Goal: Task Accomplishment & Management: Complete application form

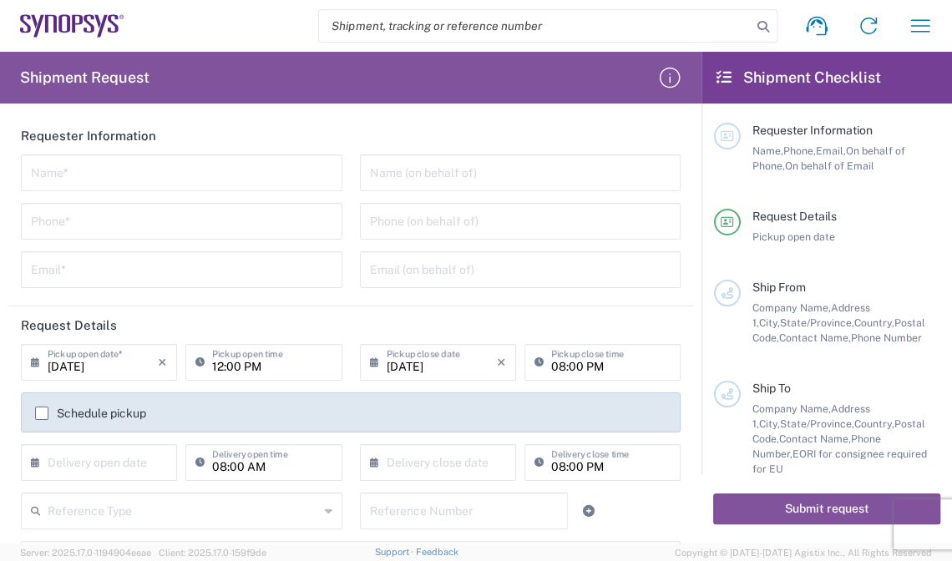
click at [257, 173] on input "text" at bounding box center [181, 171] width 301 height 29
paste input "[PERSON_NAME]"
type input "[PERSON_NAME]"
drag, startPoint x: 261, startPoint y: 225, endPoint x: 269, endPoint y: 213, distance: 13.9
click at [261, 225] on input "tel" at bounding box center [181, 219] width 301 height 29
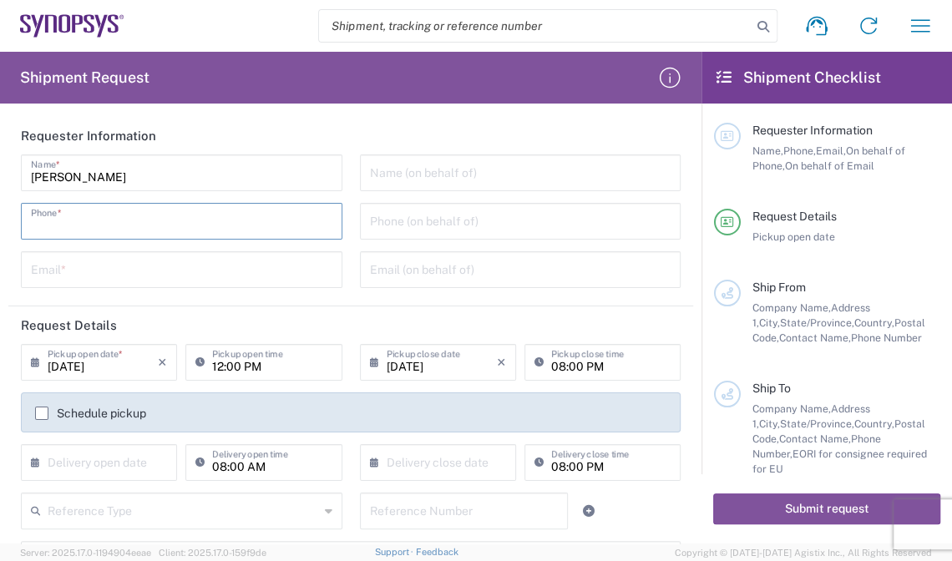
paste input "[PHONE_NUMBER]"
type input "[PHONE_NUMBER]"
click at [536, 222] on input "tel" at bounding box center [520, 219] width 301 height 29
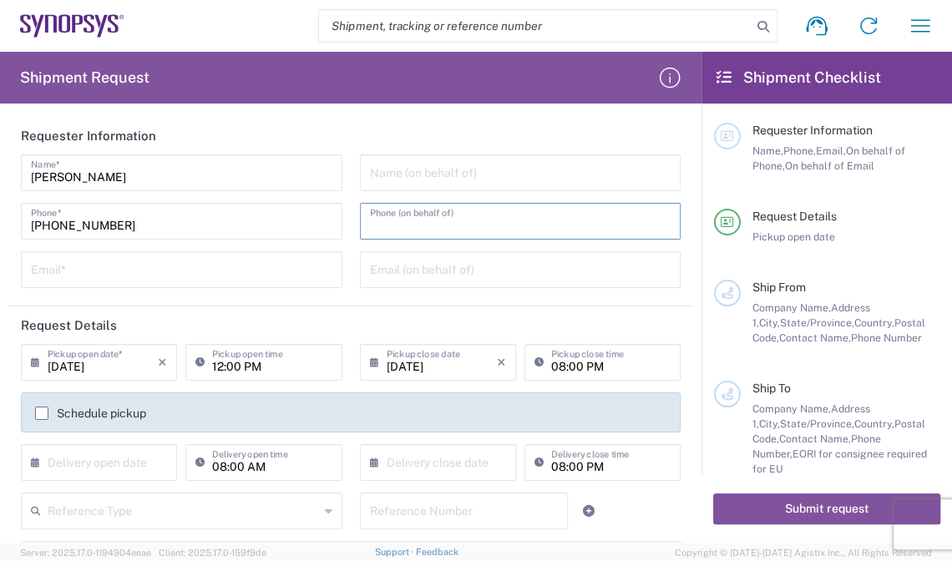
paste input "[PHONE_NUMBER]"
type input "[PHONE_NUMBER]"
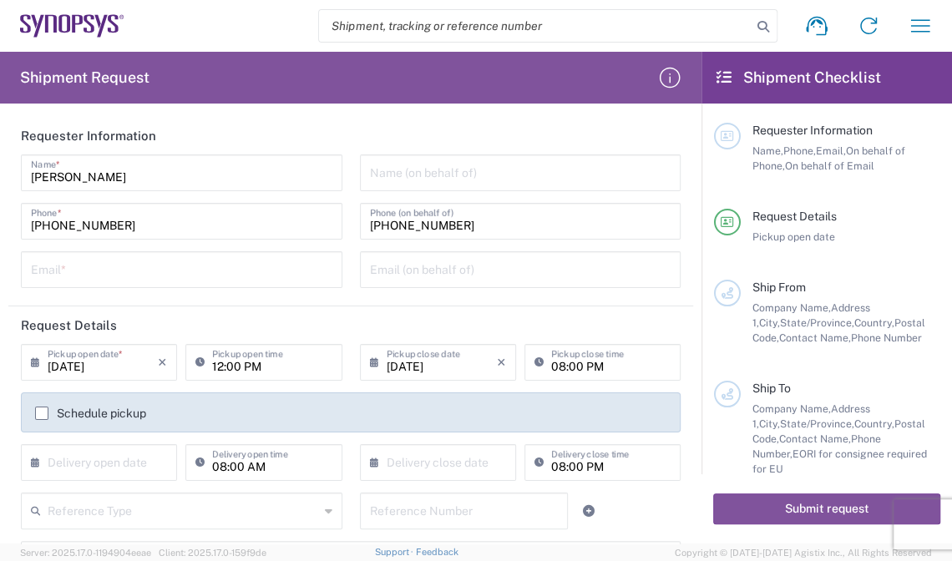
drag, startPoint x: 169, startPoint y: 259, endPoint x: 190, endPoint y: 258, distance: 20.9
click at [169, 259] on input "text" at bounding box center [181, 268] width 301 height 29
paste input "[EMAIL_ADDRESS][PERSON_NAME][DOMAIN_NAME]"
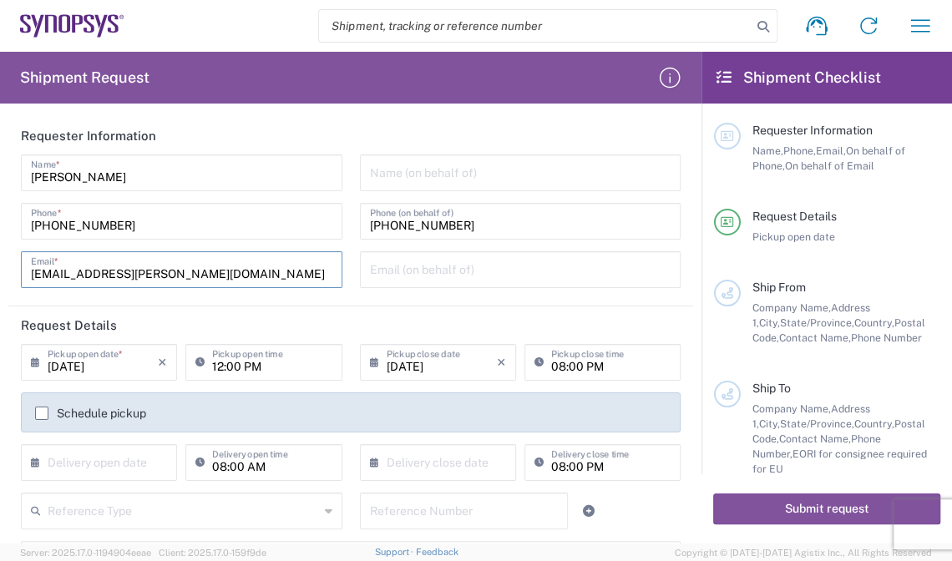
type input "[EMAIL_ADDRESS][PERSON_NAME][DOMAIN_NAME]"
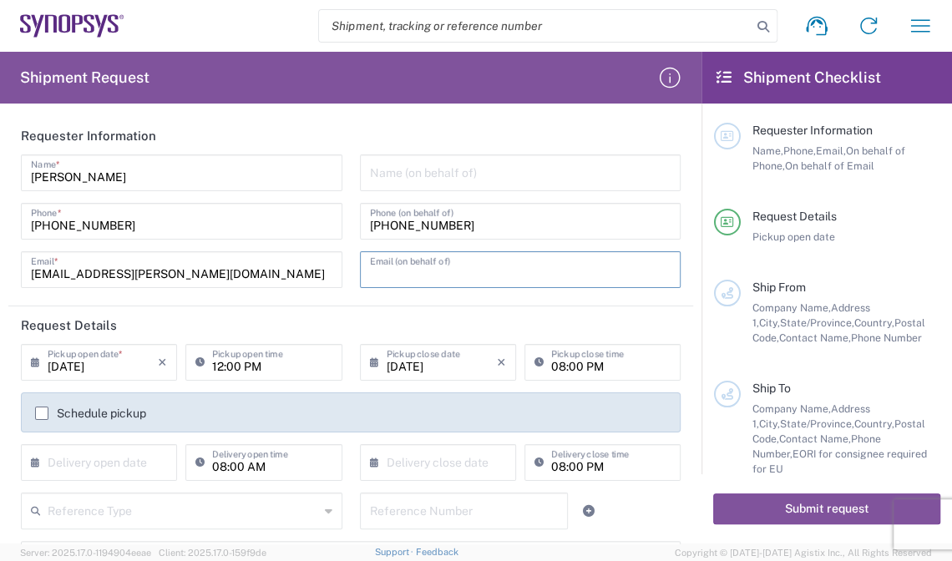
drag, startPoint x: 372, startPoint y: 268, endPoint x: 447, endPoint y: 280, distance: 75.2
click at [372, 268] on input "text" at bounding box center [520, 268] width 301 height 29
paste input "[EMAIL_ADDRESS][PERSON_NAME][DOMAIN_NAME]"
type input "[EMAIL_ADDRESS][PERSON_NAME][DOMAIN_NAME]"
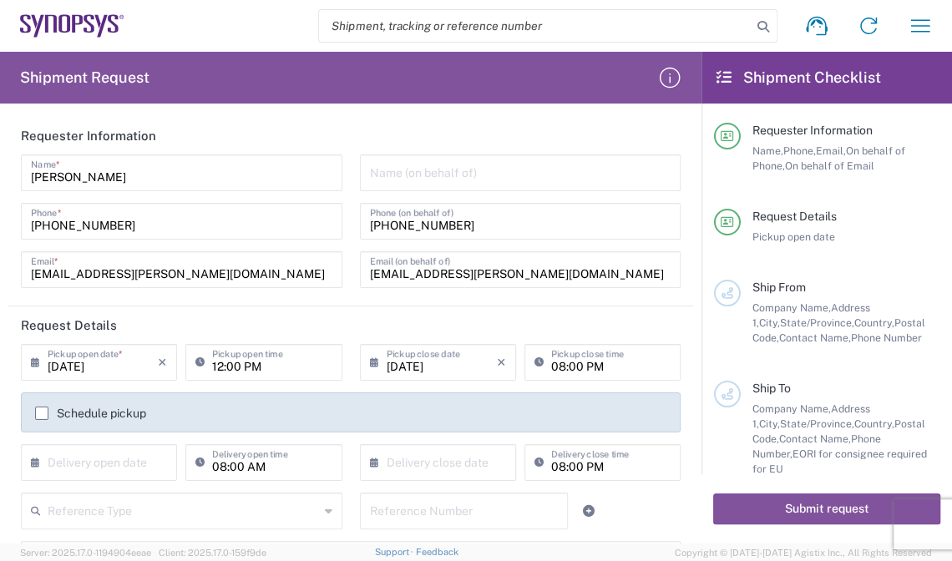
click at [437, 177] on input "text" at bounding box center [520, 171] width 301 height 29
paste input "E-Elements Technology Co., Ltd"
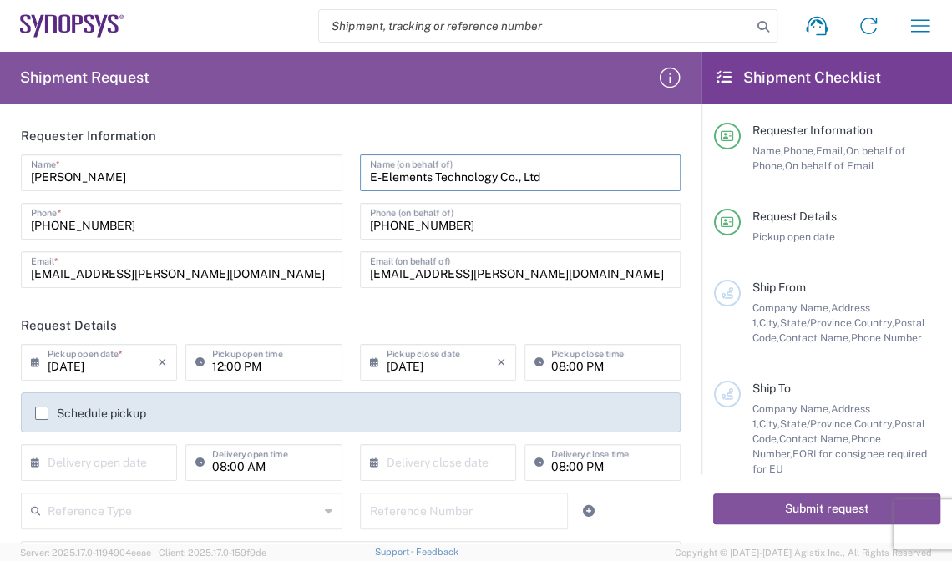
type input "E-Elements Technology Co., Ltd"
click at [286, 370] on input "12:00 PM" at bounding box center [271, 360] width 119 height 29
drag, startPoint x: 289, startPoint y: 369, endPoint x: 164, endPoint y: 365, distance: 124.5
click at [164, 365] on div "[DATE] × Pickup open date * Cancel Apply 12:00 PM Pickup open time" at bounding box center [182, 368] width 330 height 48
click at [497, 359] on icon "×" at bounding box center [501, 362] width 9 height 27
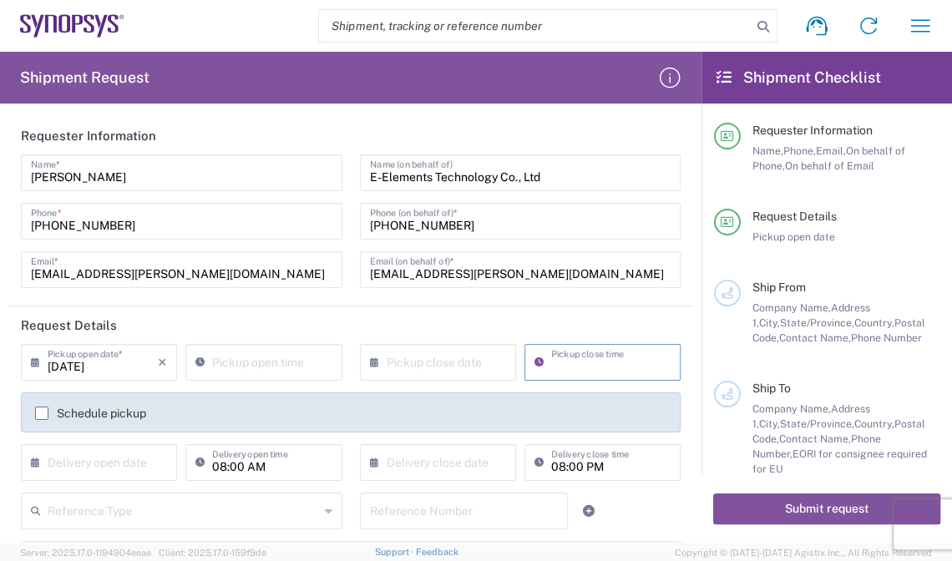
type input "08:00 PM"
click at [273, 467] on input "08:00 AM" at bounding box center [271, 461] width 119 height 29
type input ":00 AM"
drag, startPoint x: 261, startPoint y: 464, endPoint x: 215, endPoint y: 442, distance: 51.2
click at [119, 458] on div "× Delivery open date Cancel Apply :00 AM Delivery open time" at bounding box center [182, 468] width 330 height 48
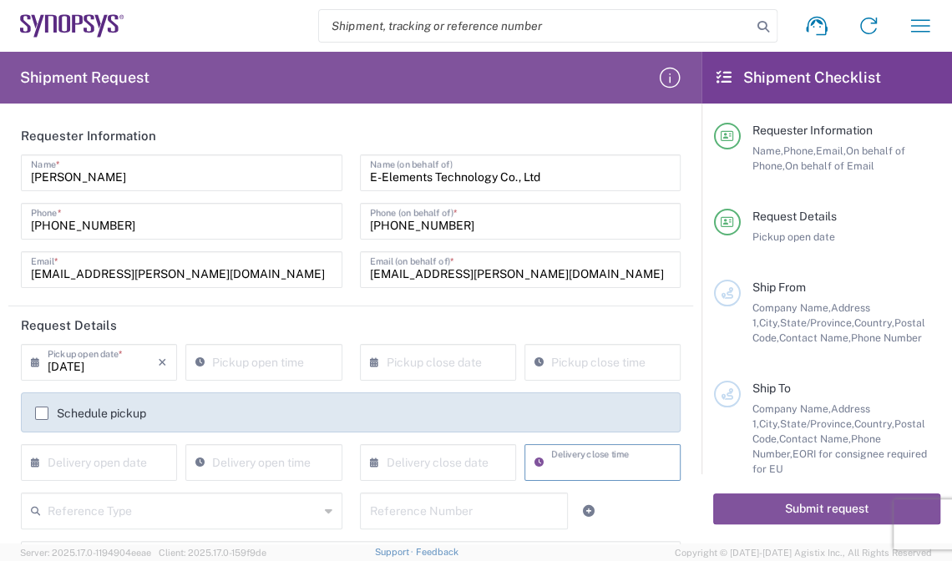
type input "08:00 PM"
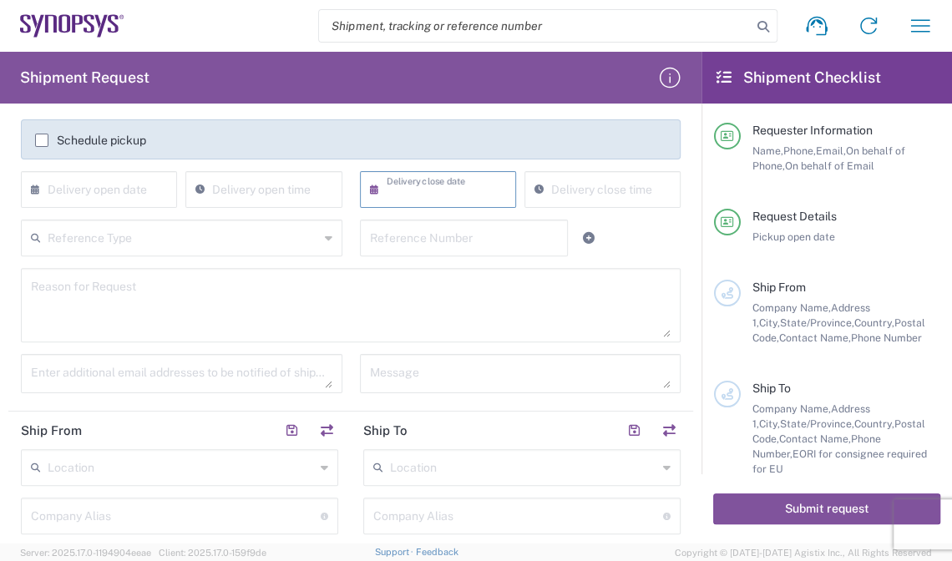
scroll to position [283, 0]
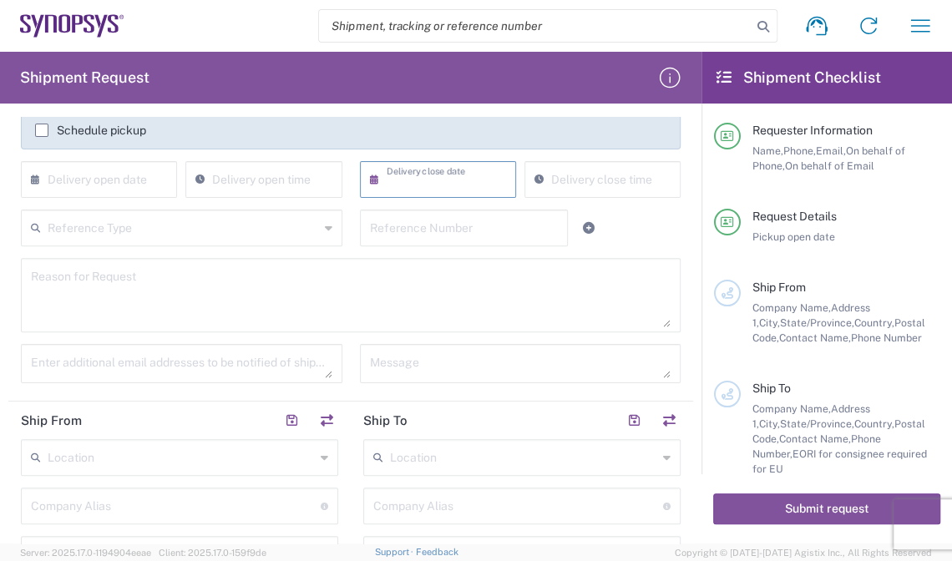
click at [307, 321] on textarea at bounding box center [351, 295] width 640 height 64
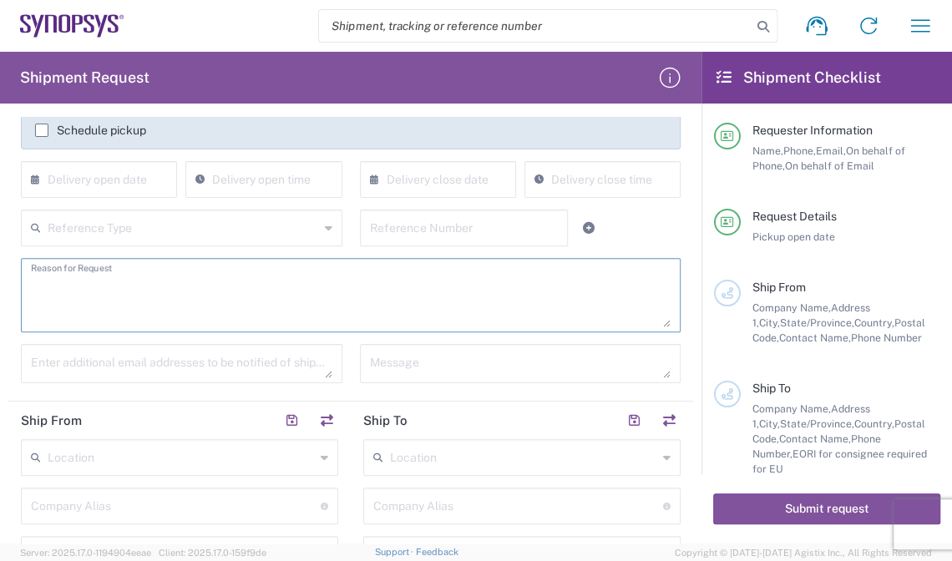
paste textarea "Shipment of 15 pcs of product SH100004216,model name HDMI_2_0_MGB2 to ALOM sub."
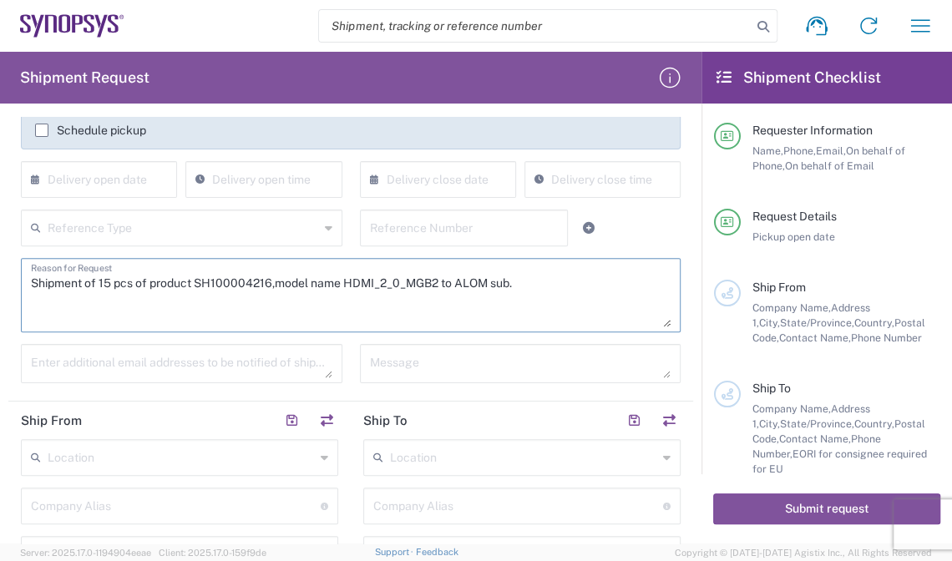
click at [109, 282] on textarea "Shipment of 15 pcs of product SH100004216,model name HDMI_2_0_MGB2 to ALOM sub." at bounding box center [351, 295] width 640 height 64
drag, startPoint x: 199, startPoint y: 284, endPoint x: 271, endPoint y: 283, distance: 71.8
click at [271, 283] on textarea "Shipment of 25 pcs of product SH100004216,model name HDMI_2_0_MGB2 to ALOM sub." at bounding box center [351, 295] width 640 height 64
paste textarea "7375"
click at [341, 289] on textarea "Shipment of 25 pcs of product SH100007375,model name HDMI_2_0_MGB2 to ALOM sub." at bounding box center [351, 295] width 640 height 64
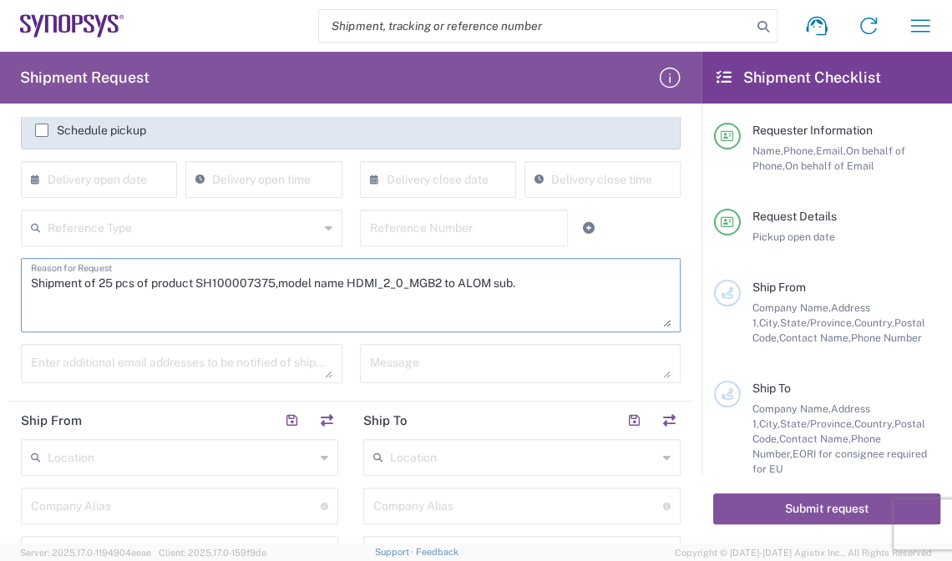
drag, startPoint x: 346, startPoint y: 282, endPoint x: 443, endPoint y: 280, distance: 96.9
click at [443, 280] on textarea "Shipment of 25 pcs of product SH100007375,model name HDMI_2_0_MGB2 to ALOM sub." at bounding box center [351, 295] width 640 height 64
paste textarea "AP-SX VP1902(aka B1-SX)1Fspeed grade2M"
click at [641, 290] on textarea "Shipment of 25 pcs of product SH100007375,model name HAP-SX VP1902(aka B1-SX)1F…" at bounding box center [351, 295] width 640 height 64
click at [408, 310] on textarea "Shipment of 25 pcs of product SH100007375,model name HAP-SX VP1902(aka B1-SX)1F…" at bounding box center [351, 295] width 640 height 64
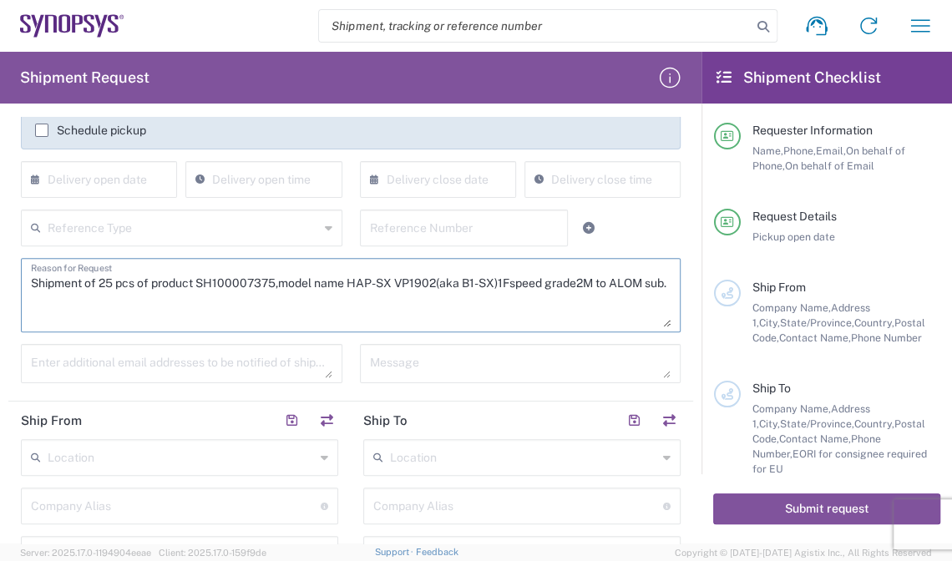
click at [75, 296] on textarea "Shipment of 25 pcs of product SH100007375,model name HAP-SX VP1902(aka B1-SX)1F…" at bounding box center [351, 295] width 640 height 64
paste textarea "The shipment is transported by KWE using air freight due to the large volume of…"
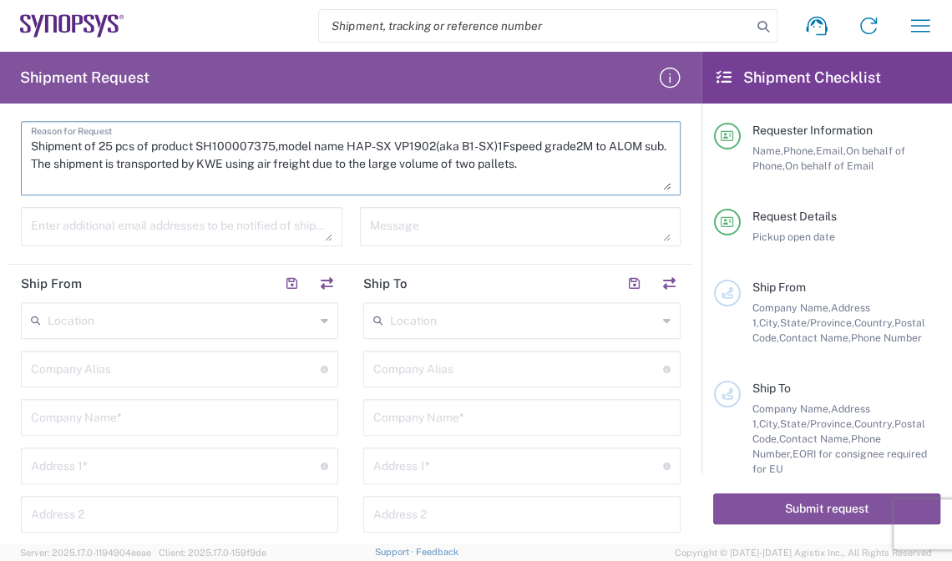
scroll to position [424, 0]
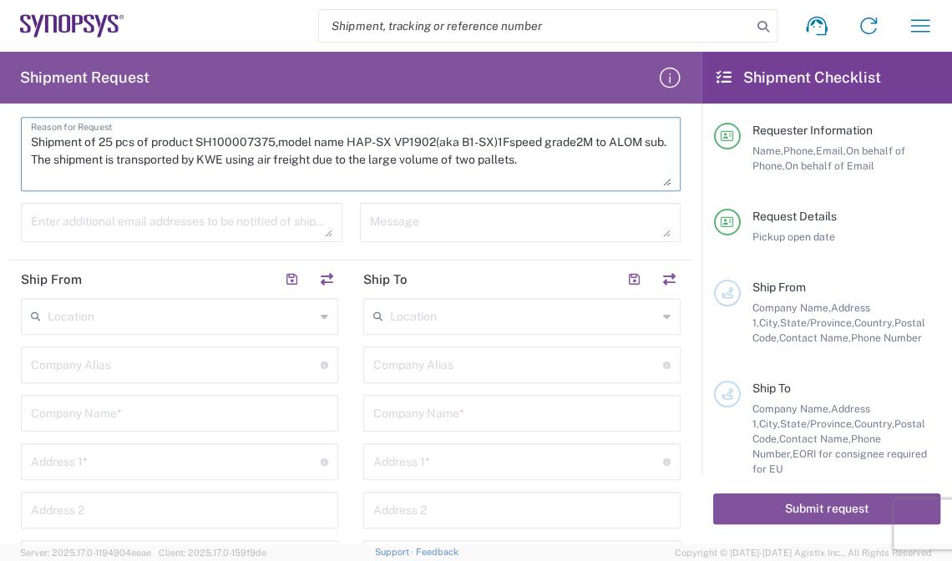
type textarea "Shipment of 25 pcs of product SH100007375,model name HAP-SX VP1902(aka B1-SX)1F…"
click at [177, 217] on textarea at bounding box center [181, 222] width 301 height 29
click at [173, 209] on textarea at bounding box center [181, 222] width 301 height 29
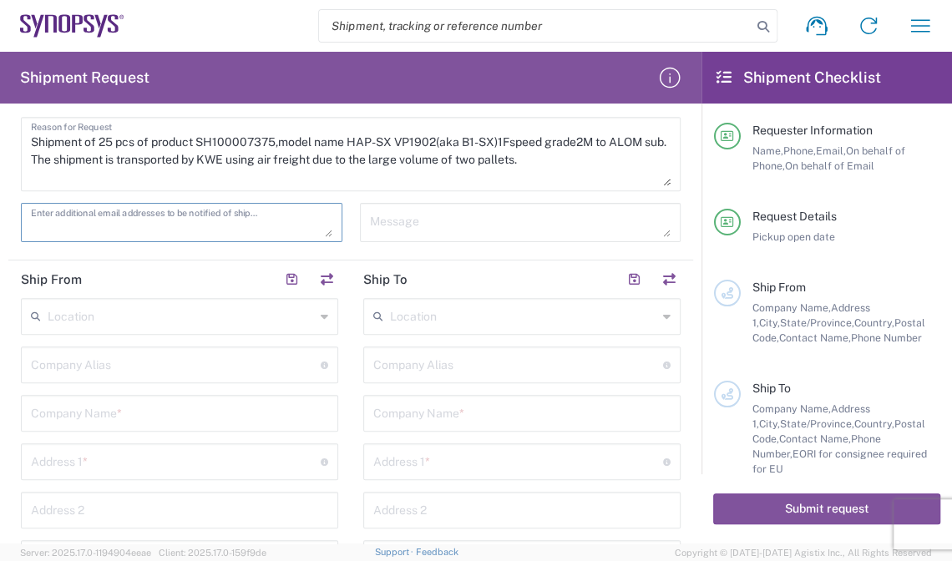
paste textarea "[EMAIL_ADDRESS][DOMAIN_NAME]"
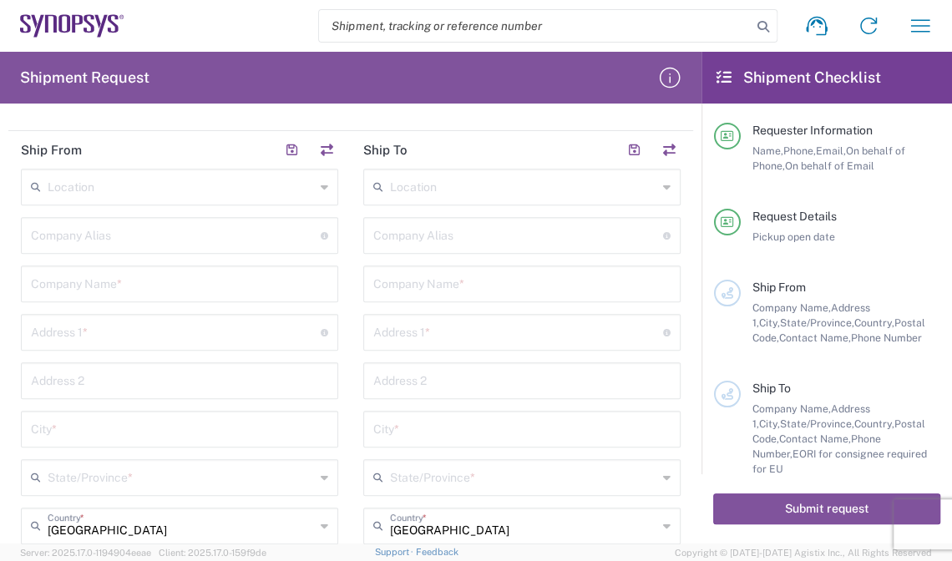
scroll to position [607, 0]
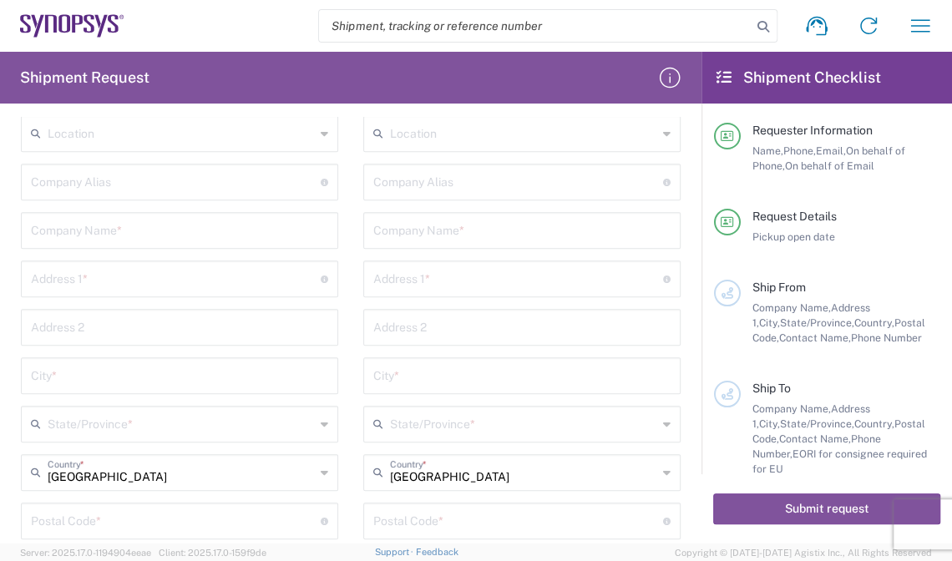
type textarea "[EMAIL_ADDRESS][DOMAIN_NAME]"
click at [90, 227] on input "text" at bounding box center [179, 229] width 297 height 29
paste input "E-Elements Technology Co., Ltd"
type input "E-Elements Technology Co., Ltd"
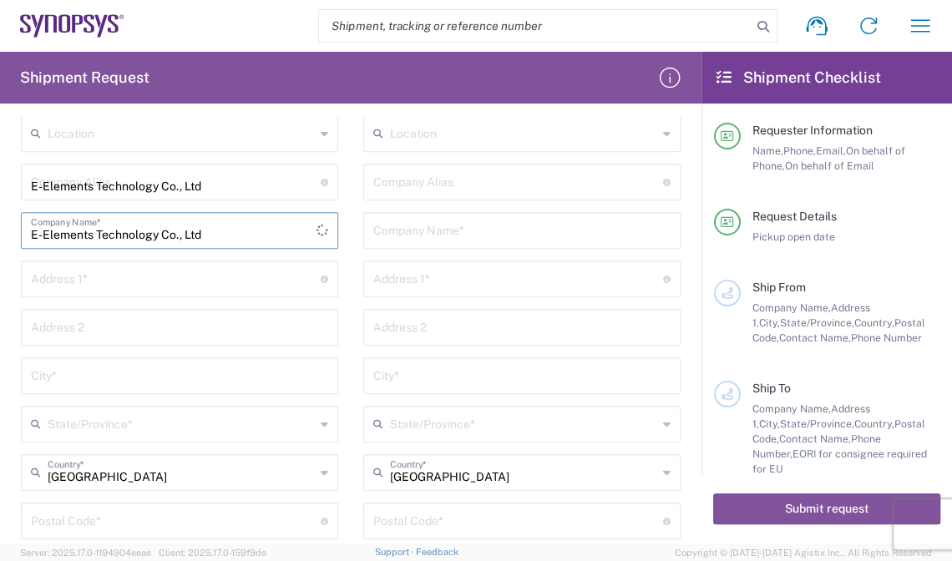
type input "[STREET_ADDRESS]"
type input "Neihu Dist., [GEOGRAPHIC_DATA], [GEOGRAPHIC_DATA] (R.O.C.)"
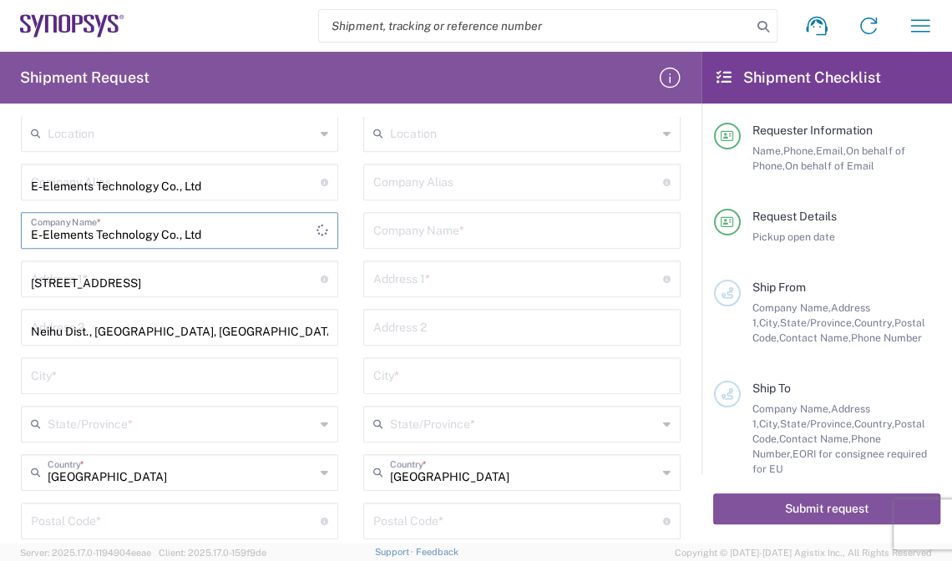
type input "[GEOGRAPHIC_DATA]"
type input "台灣"
type input "11491"
type input "0227918139"
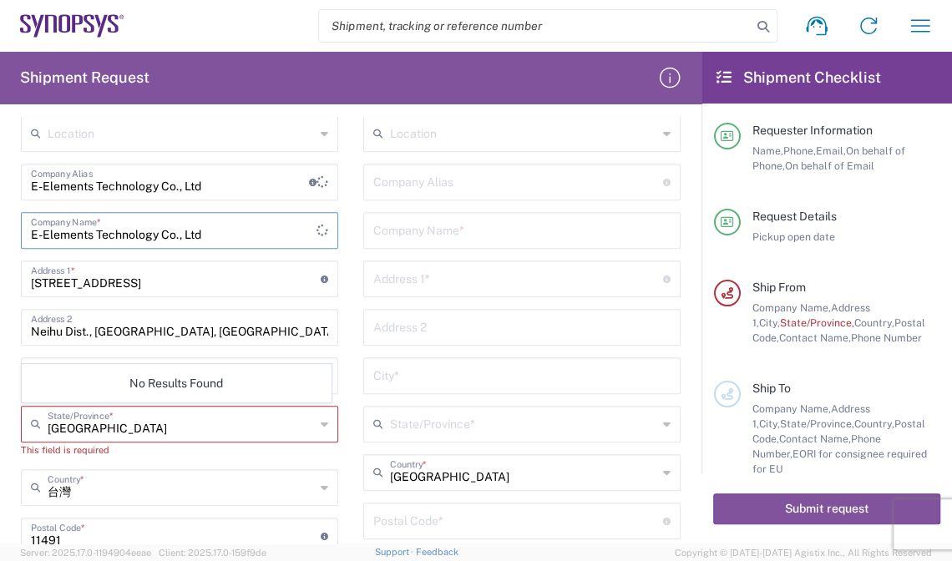
type input "E-Elements Technology Co., Ltd"
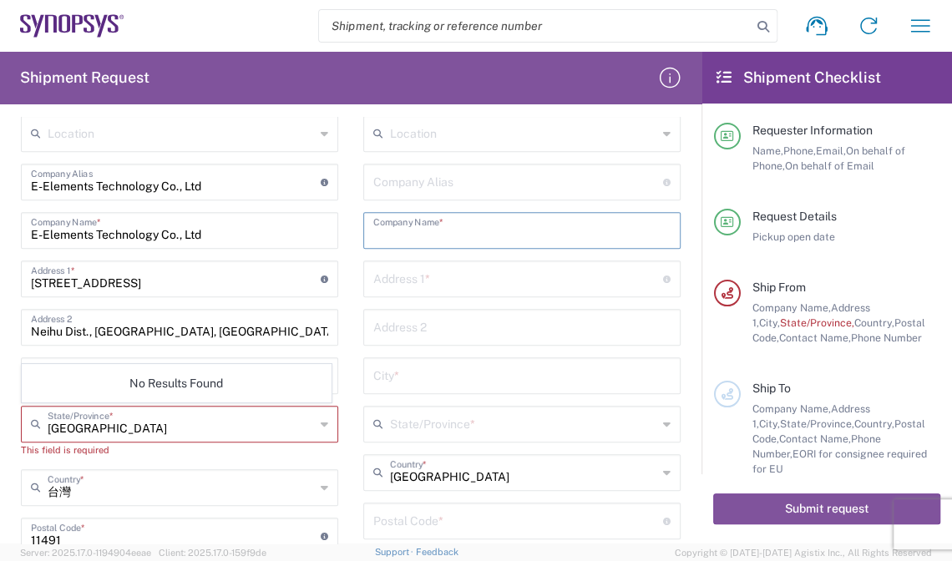
click at [564, 225] on input "text" at bounding box center [521, 229] width 297 height 29
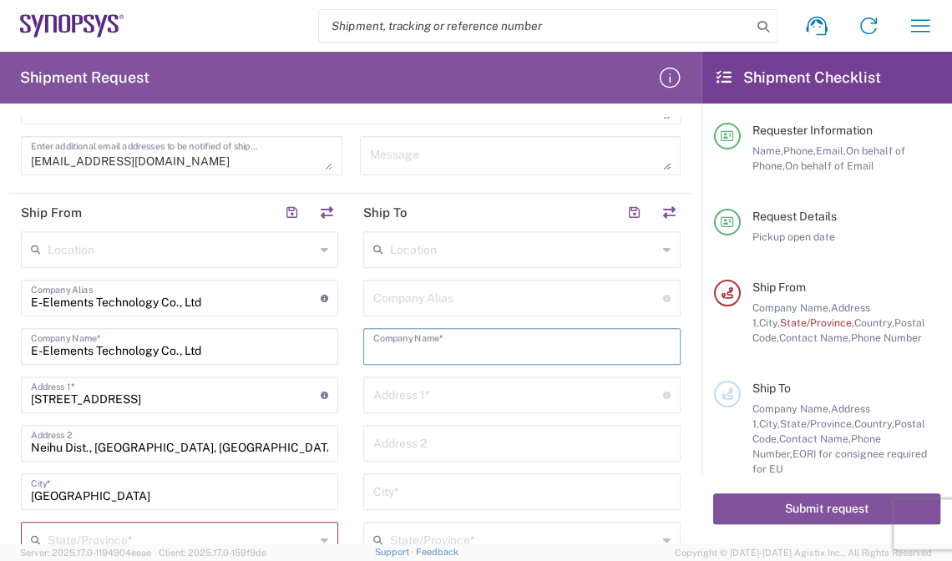
scroll to position [484, 0]
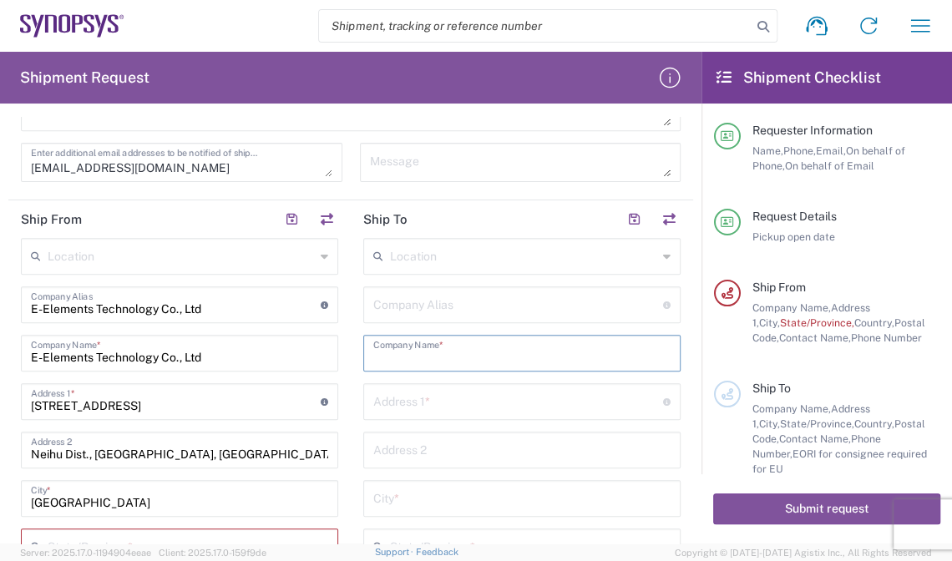
click at [408, 289] on input "text" at bounding box center [518, 303] width 290 height 29
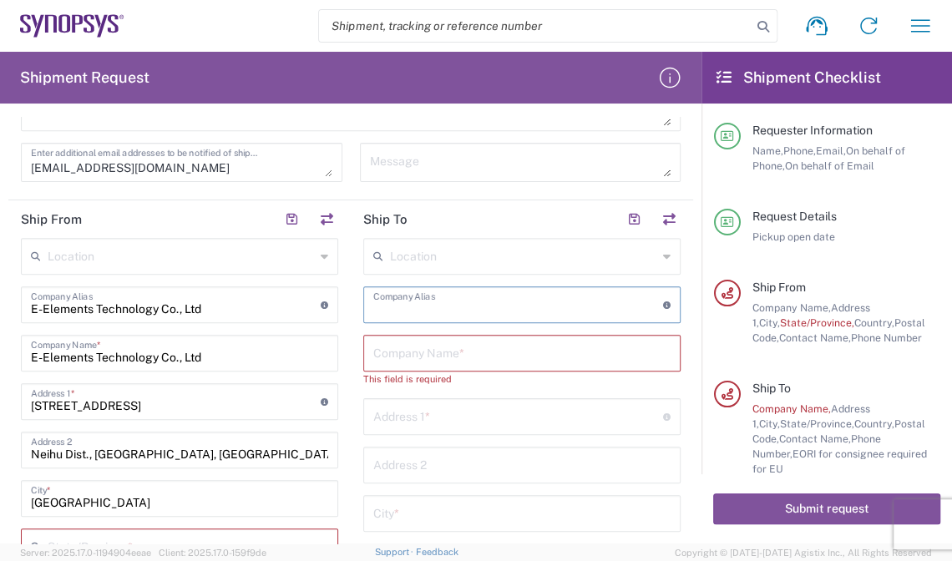
click at [416, 261] on input "text" at bounding box center [523, 254] width 267 height 29
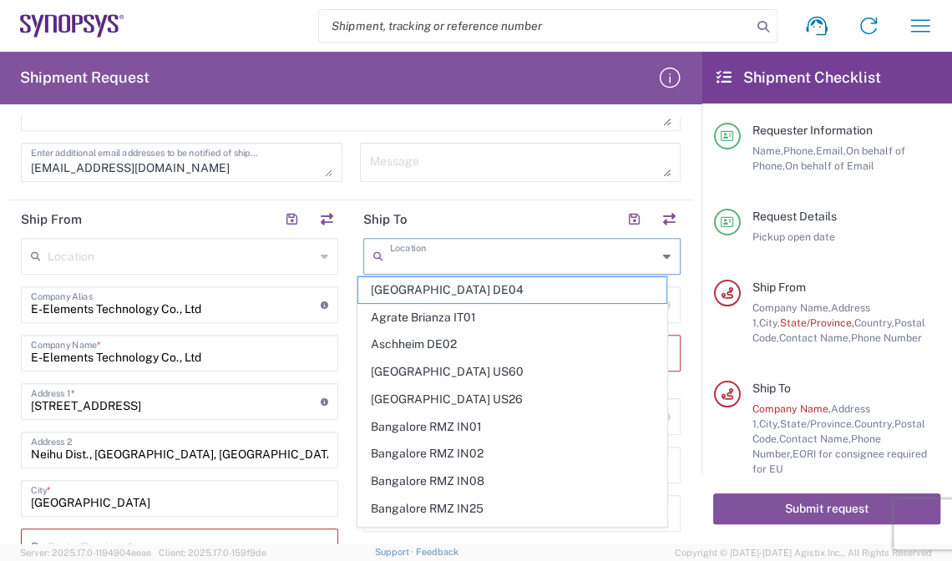
paste input "US01 ALOM"
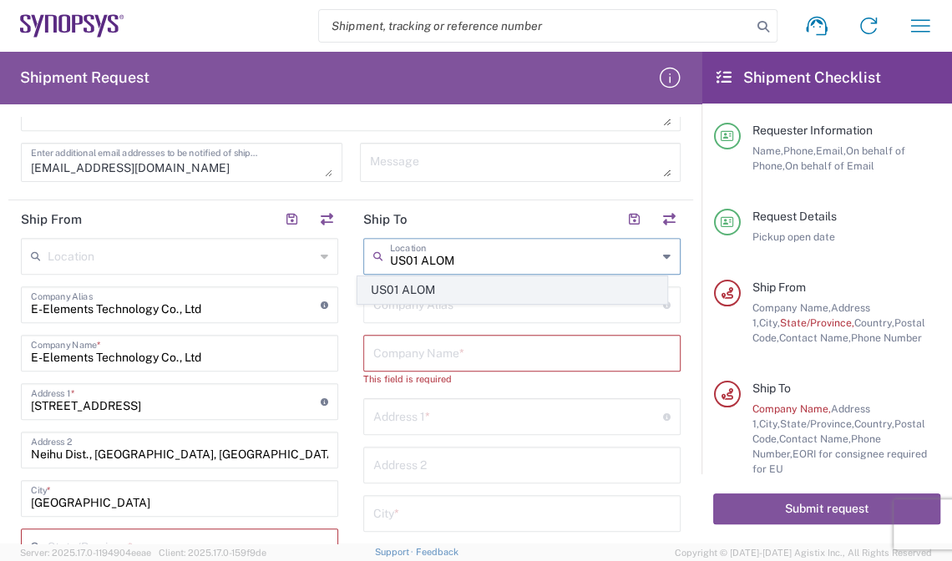
click at [440, 286] on span "US01 ALOM" at bounding box center [512, 290] width 308 height 26
type input "US01 ALOM"
type input "Synopsys c/o ALOM"
type input "[STREET_ADDRESS]"
type input "Fremont"
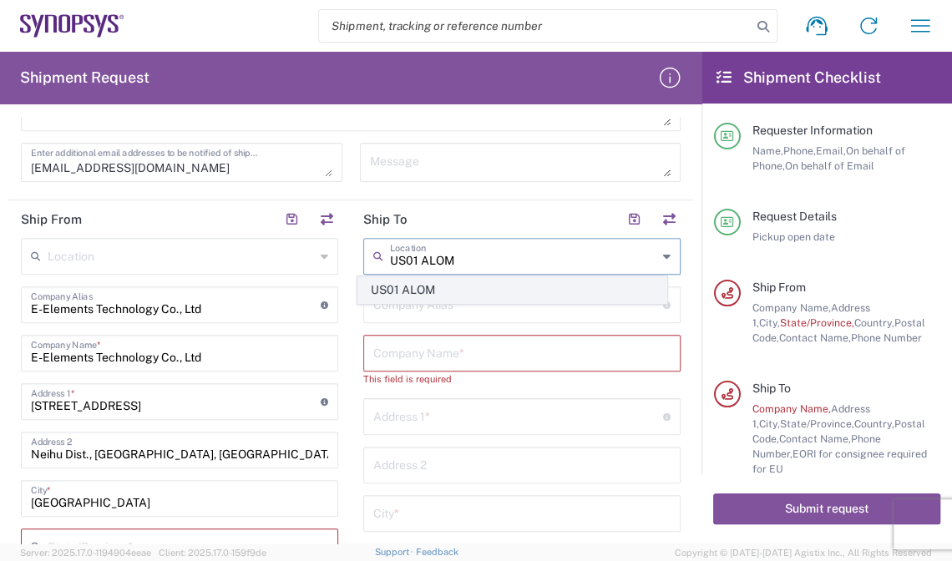
type input "[US_STATE]"
type input "94539"
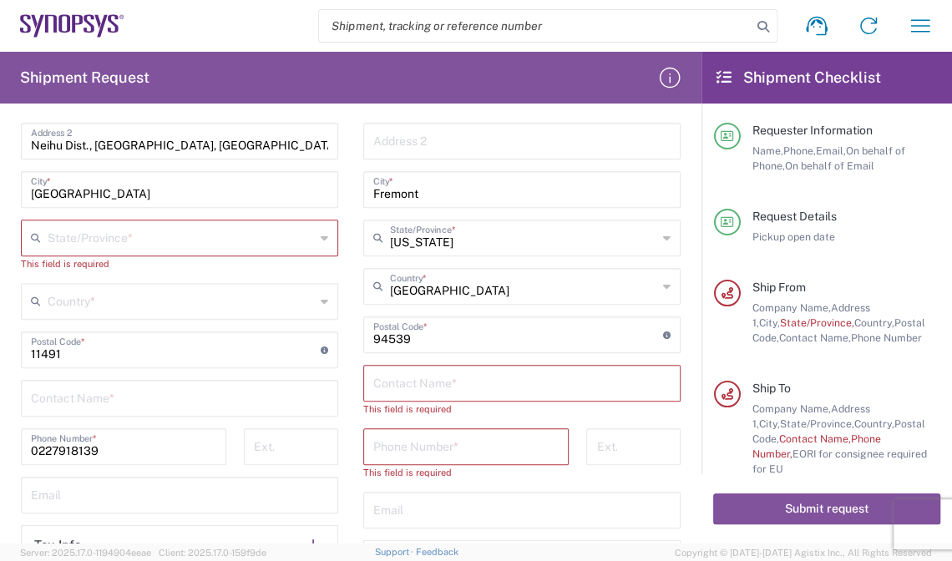
scroll to position [796, 0]
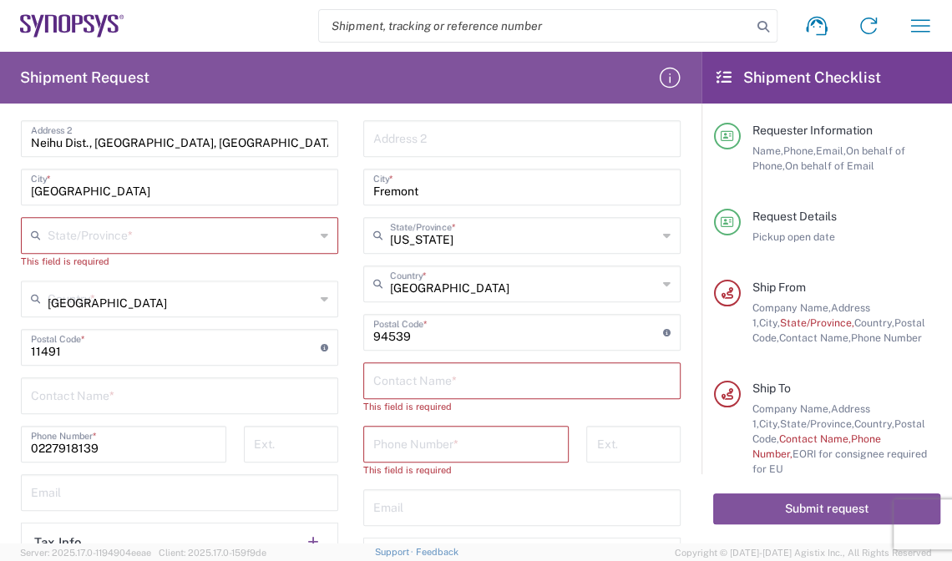
click at [266, 294] on input "[GEOGRAPHIC_DATA]" at bounding box center [181, 297] width 267 height 29
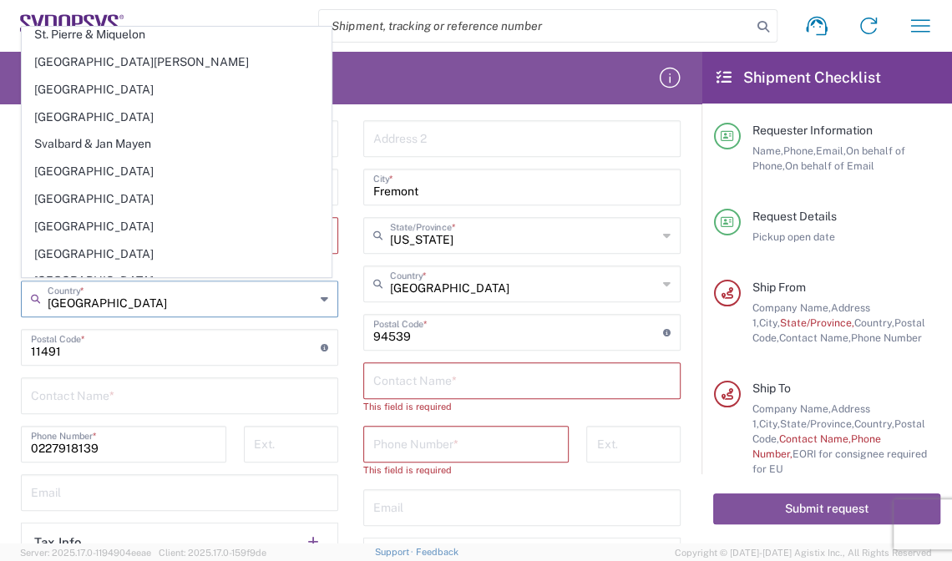
scroll to position [5870, 0]
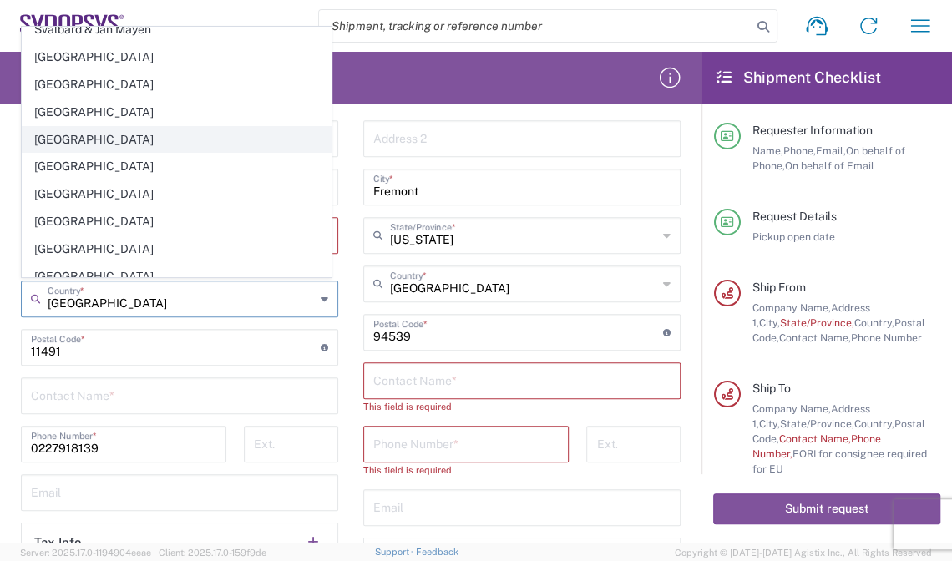
click at [82, 127] on span "[GEOGRAPHIC_DATA]" at bounding box center [177, 140] width 308 height 26
type input "[GEOGRAPHIC_DATA]"
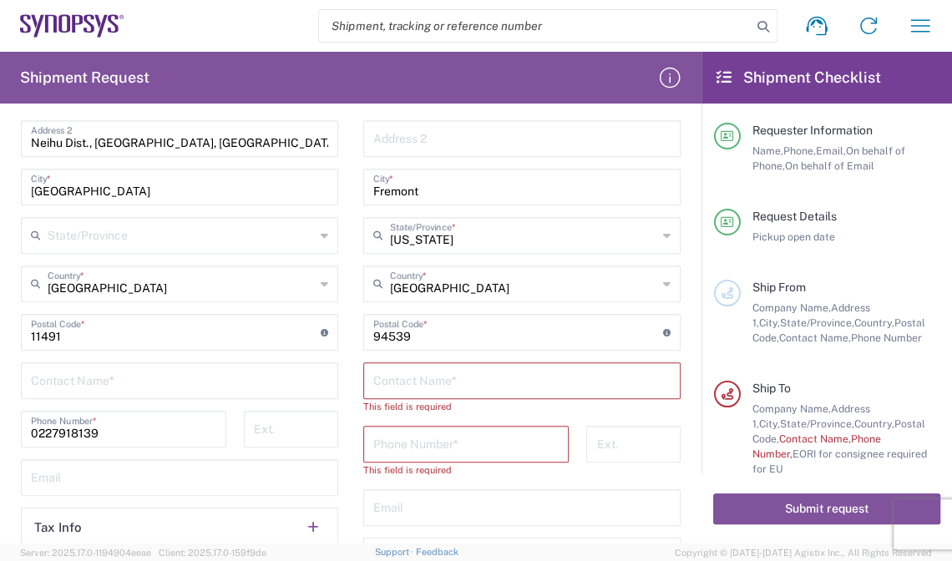
click at [164, 242] on input "text" at bounding box center [181, 234] width 267 height 29
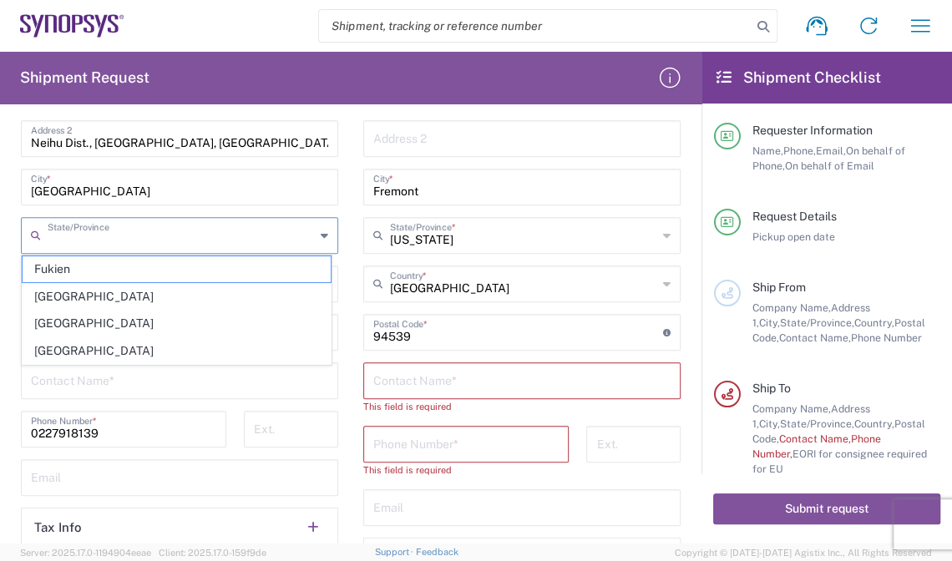
type input "[GEOGRAPHIC_DATA]"
type input "台灣"
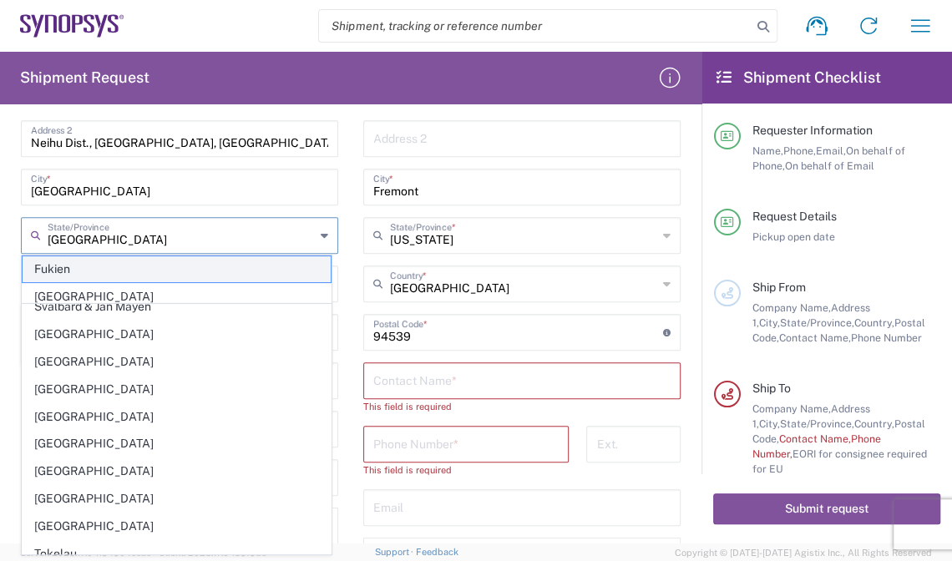
scroll to position [0, 0]
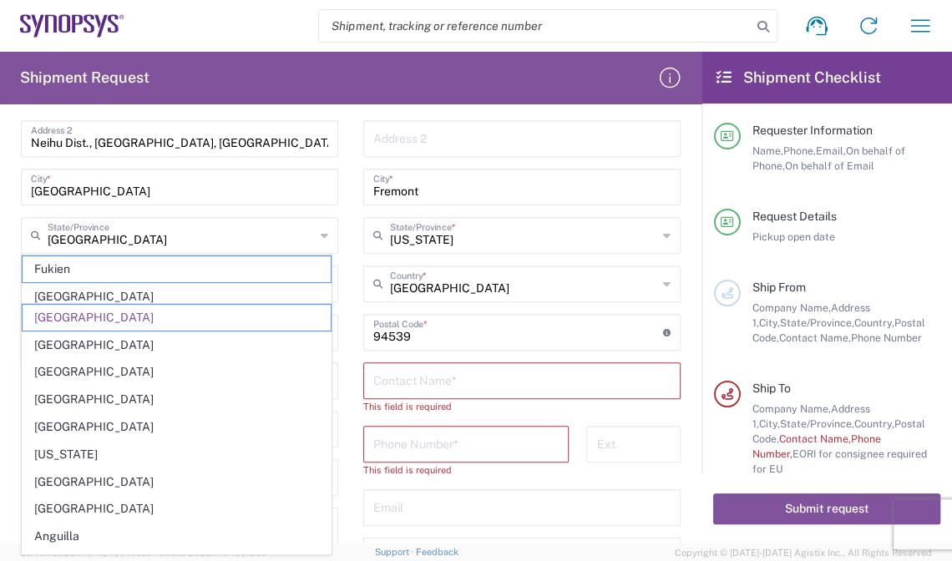
click at [4, 370] on form "Requester Information [PERSON_NAME] Name * [PHONE_NUMBER] Phone * [EMAIL_ADDRES…" at bounding box center [350, 330] width 701 height 427
type input "[GEOGRAPHIC_DATA]"
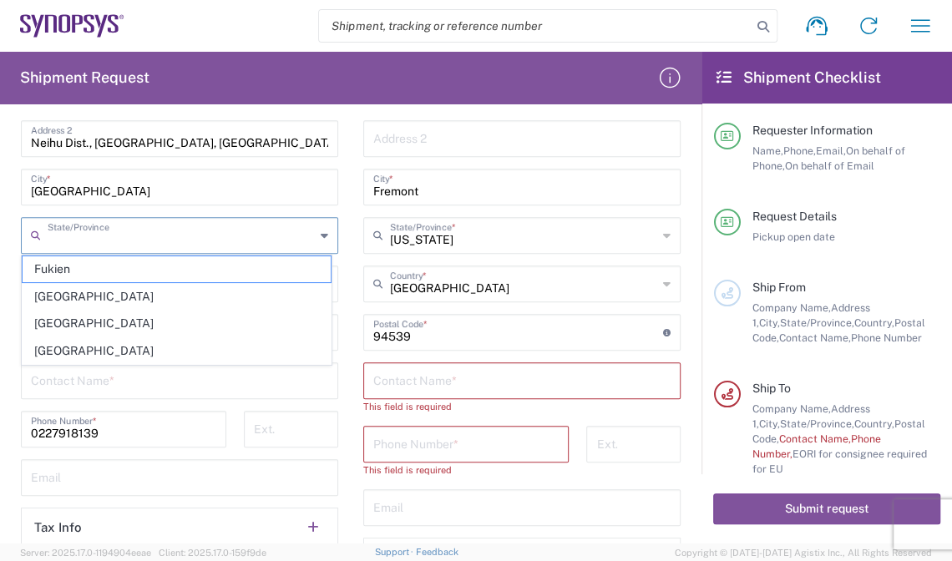
click at [119, 241] on input "text" at bounding box center [181, 234] width 267 height 29
click at [54, 317] on span "[GEOGRAPHIC_DATA]" at bounding box center [177, 324] width 308 height 26
type input "[GEOGRAPHIC_DATA]"
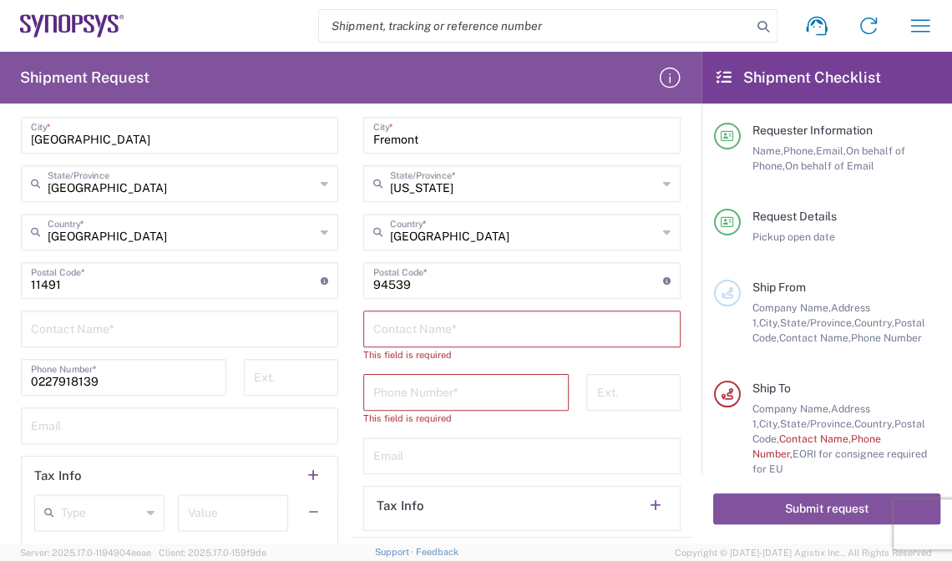
scroll to position [886, 0]
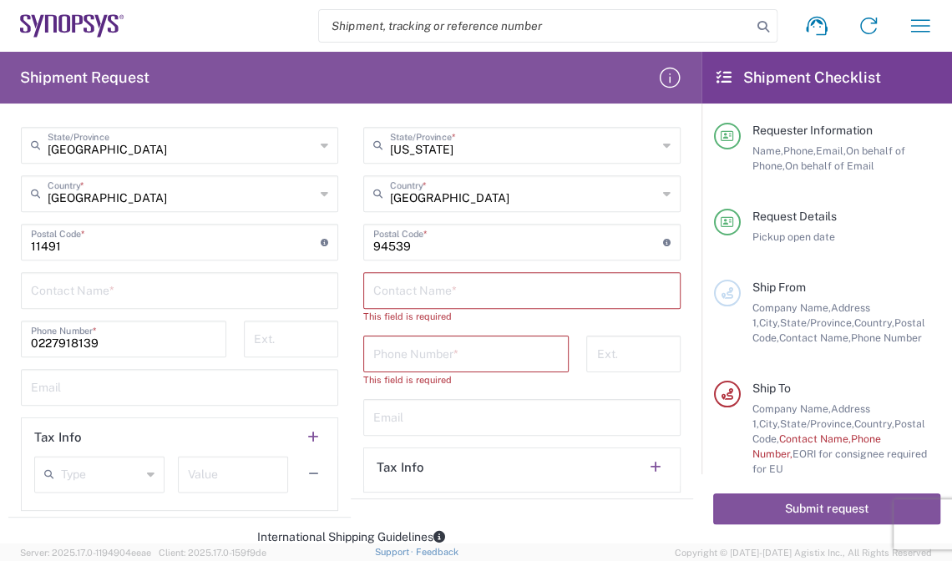
click at [126, 293] on input "text" at bounding box center [179, 289] width 297 height 29
type input "ㄕ"
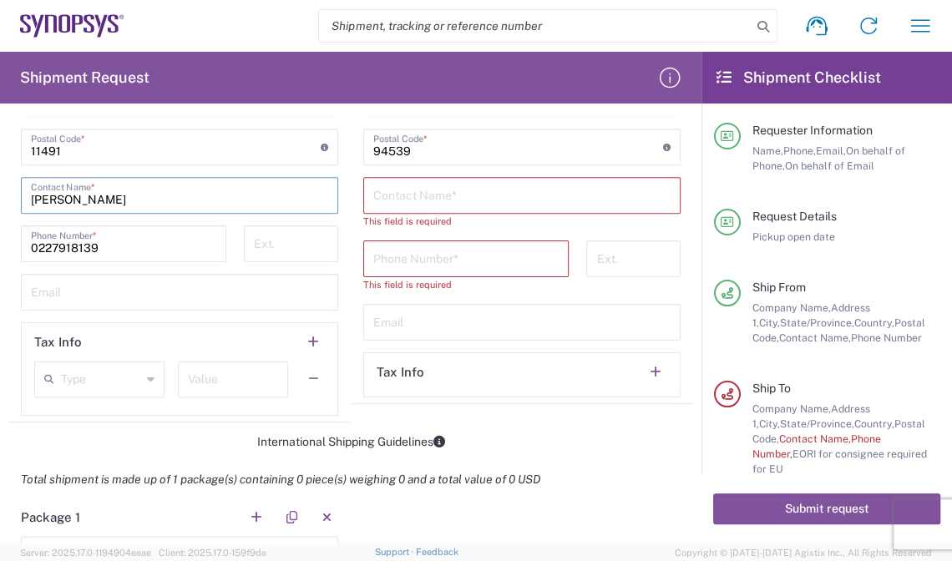
scroll to position [1019, 0]
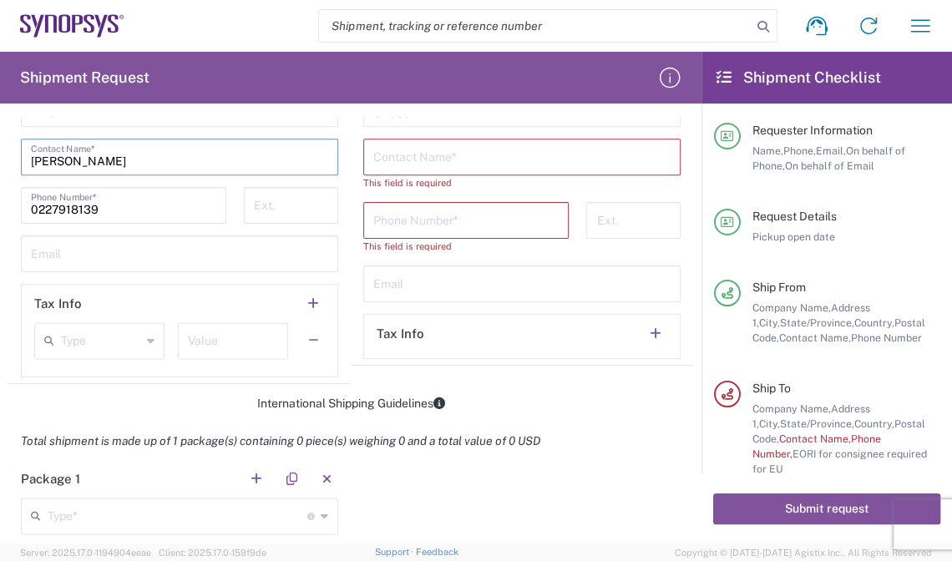
type input "[PERSON_NAME]"
click at [139, 242] on input "text" at bounding box center [179, 252] width 297 height 29
click at [116, 245] on input "text" at bounding box center [179, 252] width 297 height 29
paste input "[EMAIL_ADDRESS][DOMAIN_NAME]"
type input "[EMAIL_ADDRESS][DOMAIN_NAME]"
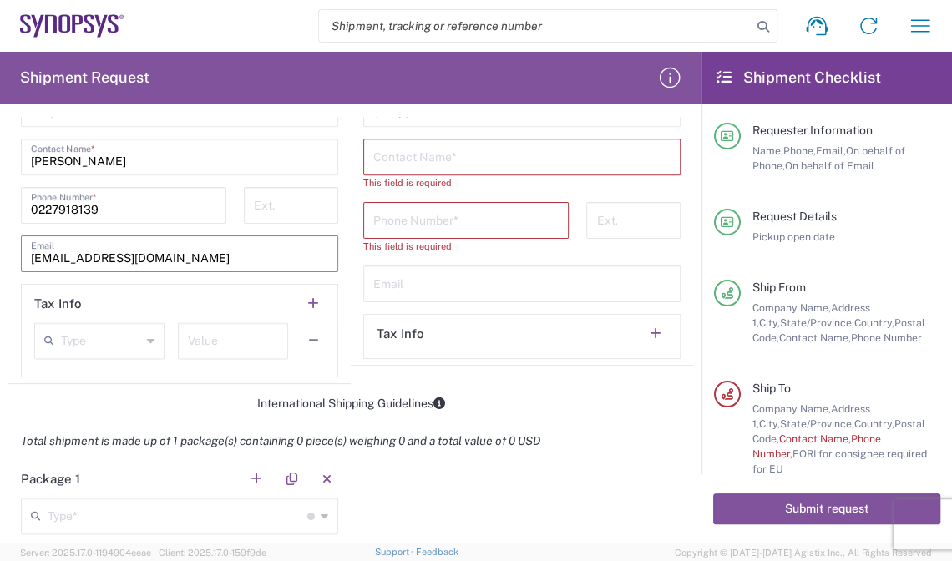
click at [427, 382] on form "Requester Information [PERSON_NAME] Name * [PHONE_NUMBER] Phone * [EMAIL_ADDRES…" at bounding box center [350, 330] width 701 height 427
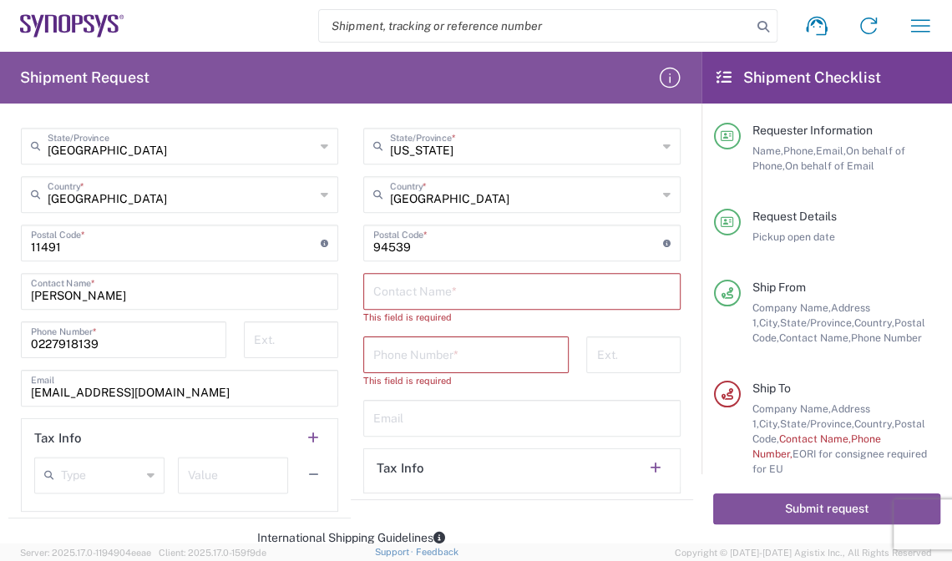
scroll to position [869, 0]
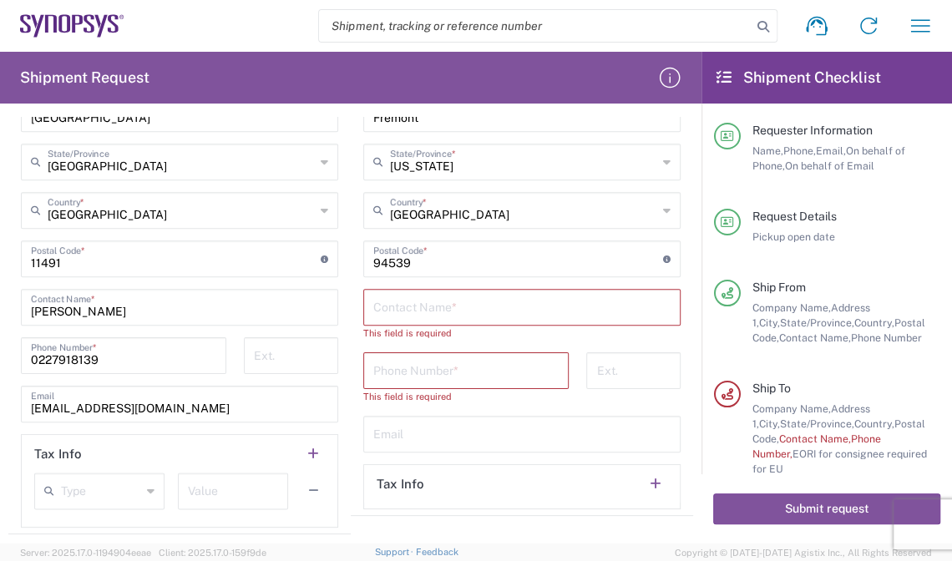
click at [449, 293] on input "text" at bounding box center [521, 305] width 297 height 29
paste input "[PERSON_NAME]"
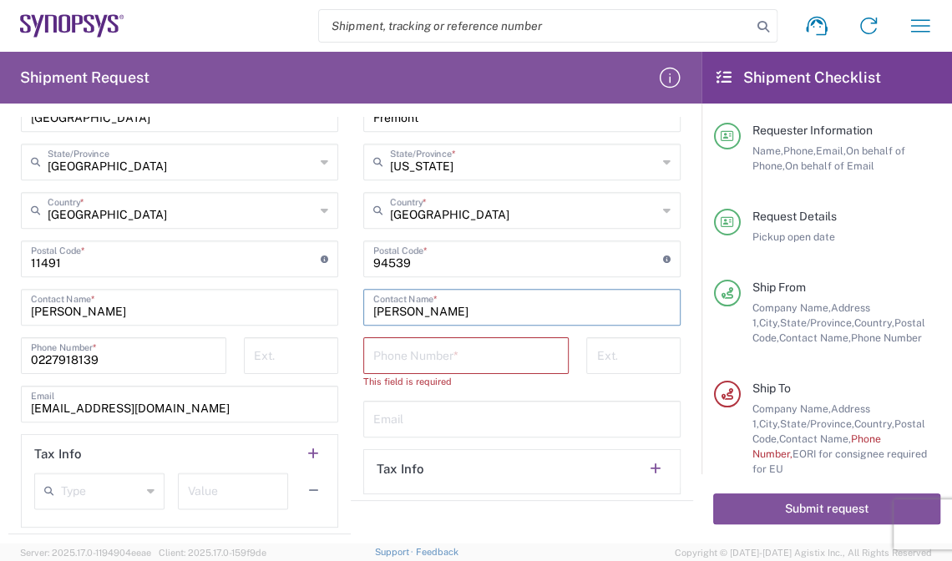
type input "[PERSON_NAME]"
click at [401, 340] on input "tel" at bounding box center [465, 354] width 185 height 29
paste input "[PHONE_NUMBER]"
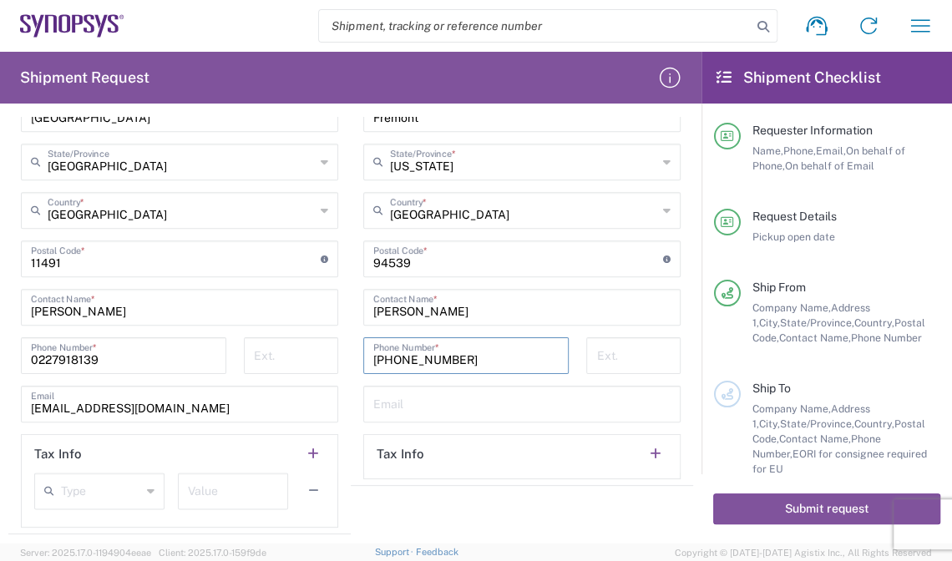
type input "[PHONE_NUMBER]"
click at [486, 401] on input "text" at bounding box center [521, 402] width 297 height 29
paste input "[EMAIL_ADDRESS][DOMAIN_NAME]"
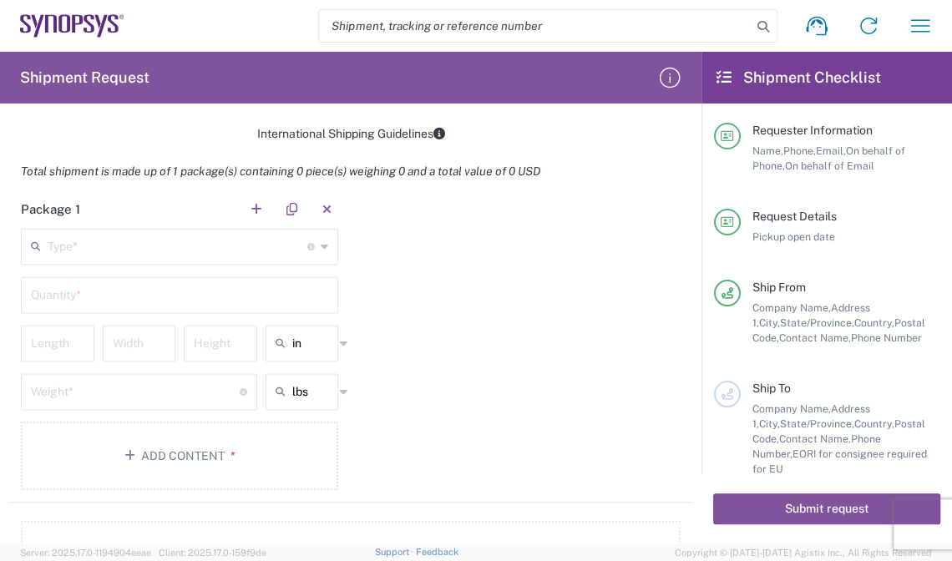
scroll to position [1297, 0]
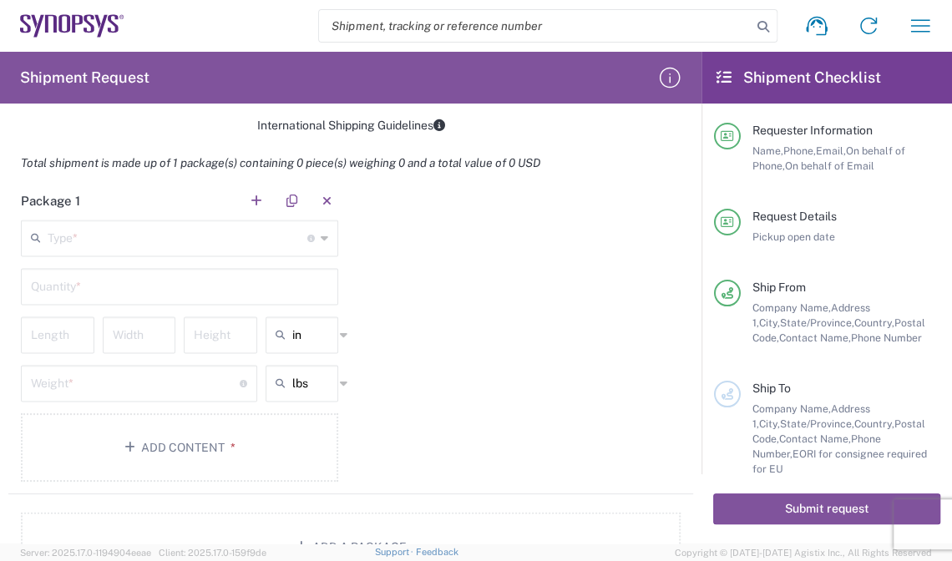
type input "[EMAIL_ADDRESS][DOMAIN_NAME]"
click at [206, 242] on input "text" at bounding box center [178, 236] width 260 height 29
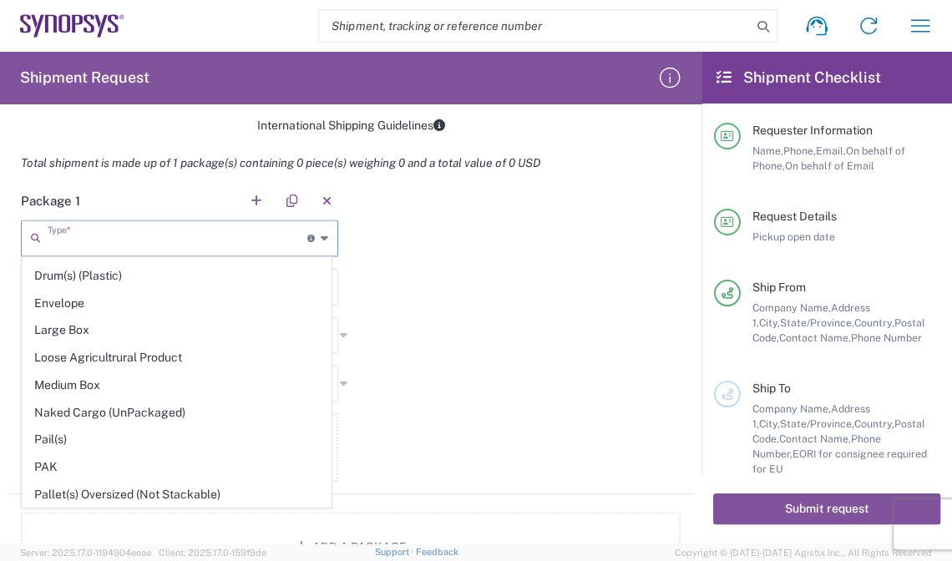
scroll to position [533, 0]
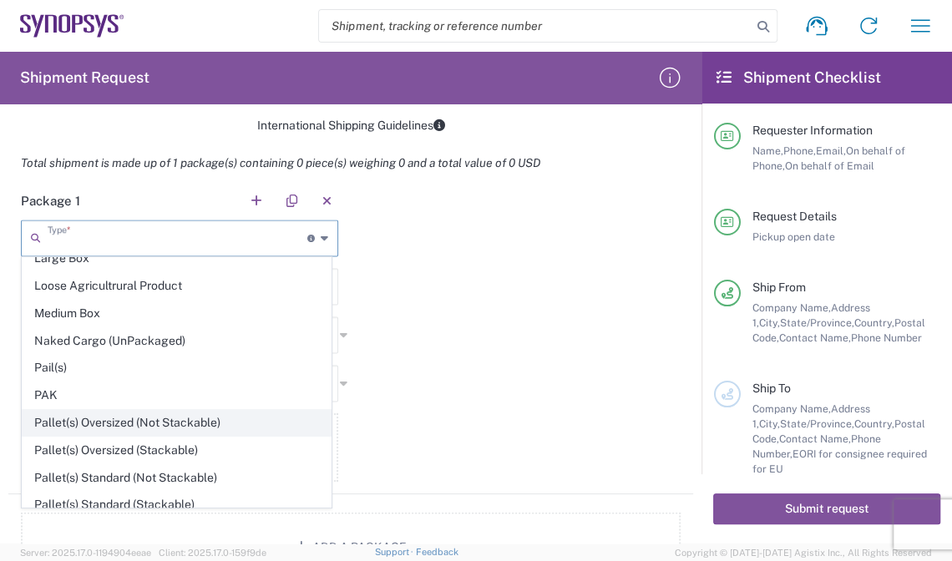
click at [192, 412] on span "Pallet(s) Oversized (Not Stackable)" at bounding box center [177, 423] width 308 height 26
type input "Pallet(s) Oversized (Not Stackable)"
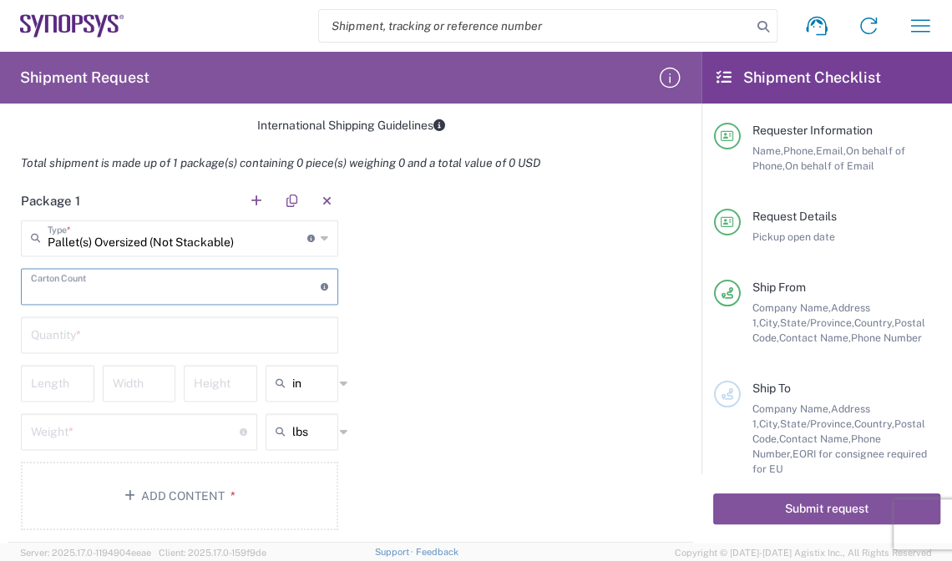
click at [176, 277] on input "number" at bounding box center [176, 285] width 290 height 29
drag, startPoint x: 141, startPoint y: 291, endPoint x: -3, endPoint y: 248, distance: 150.0
click at [0, 248] on html "Shipment request Shipment tracking Employee non-product shipment request My shi…" at bounding box center [476, 280] width 952 height 561
click at [148, 283] on input "1" at bounding box center [176, 285] width 290 height 29
type input "13"
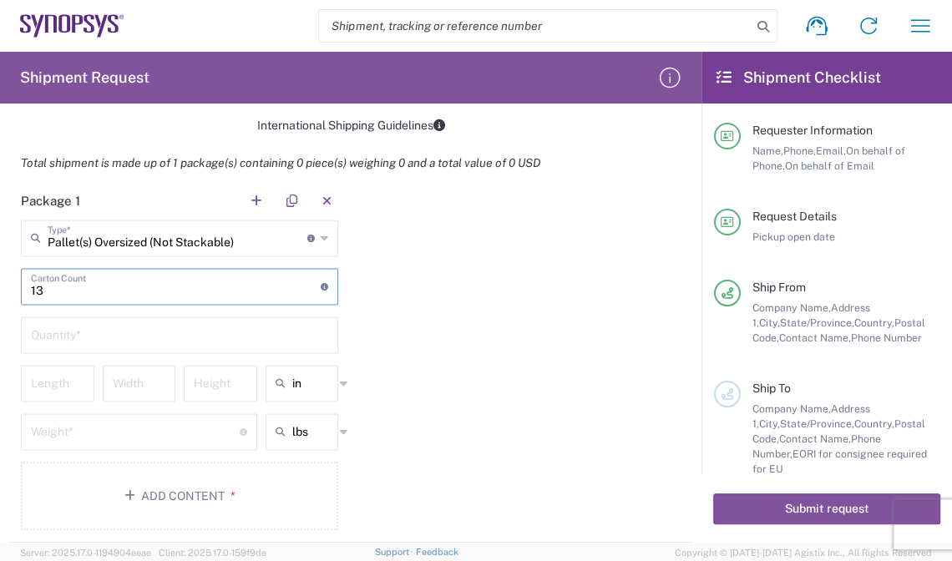
click at [214, 324] on input "text" at bounding box center [179, 333] width 297 height 29
type input "1"
click at [311, 393] on div "in" at bounding box center [301, 383] width 73 height 37
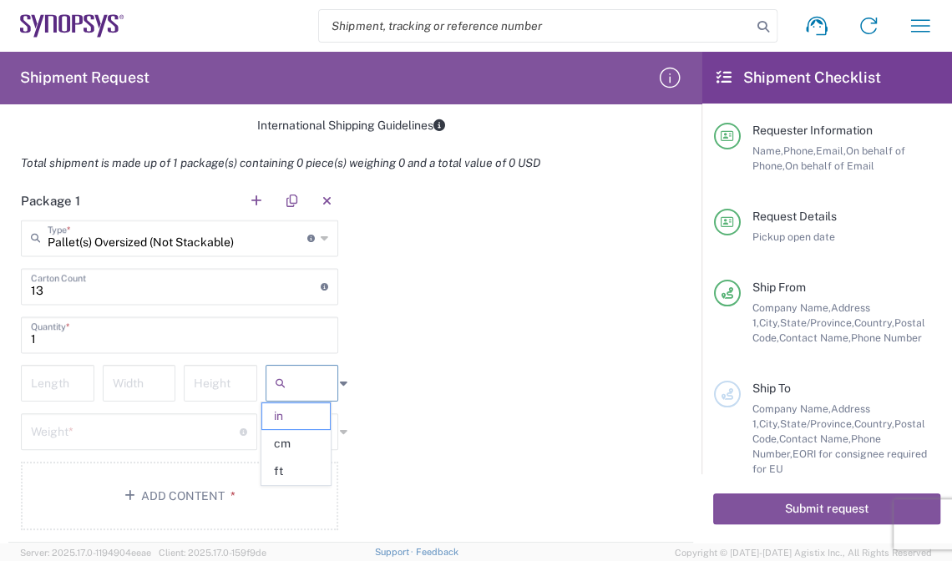
drag, startPoint x: 290, startPoint y: 435, endPoint x: 292, endPoint y: 417, distance: 18.5
click at [291, 435] on span "cm" at bounding box center [296, 444] width 68 height 26
type input "cm"
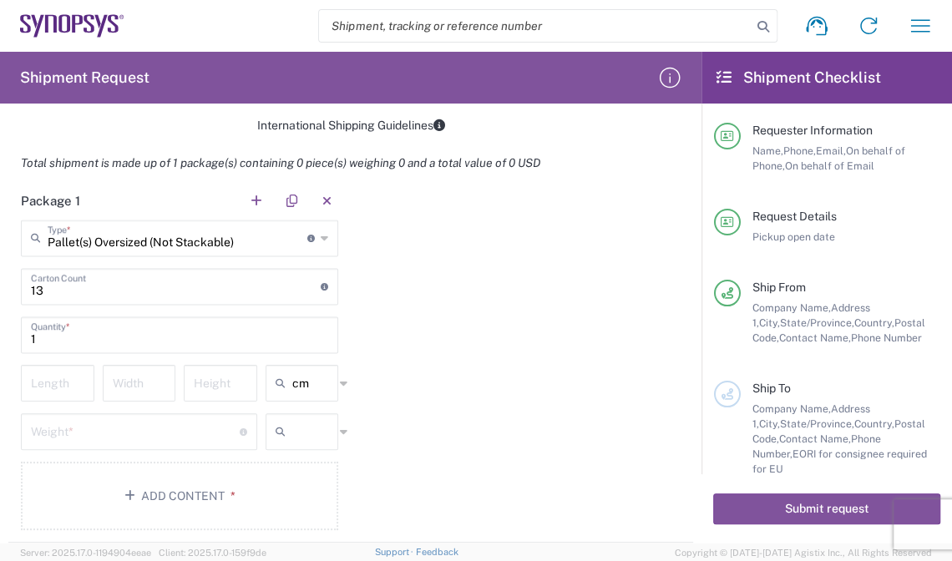
click at [292, 418] on input "text" at bounding box center [313, 431] width 42 height 27
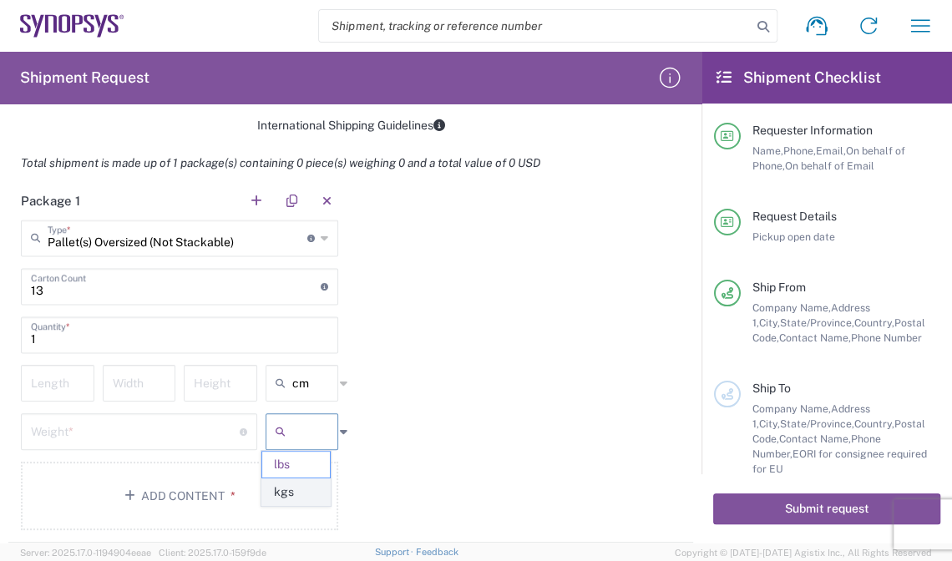
click at [295, 481] on span "kgs" at bounding box center [296, 492] width 68 height 26
type input "kgs"
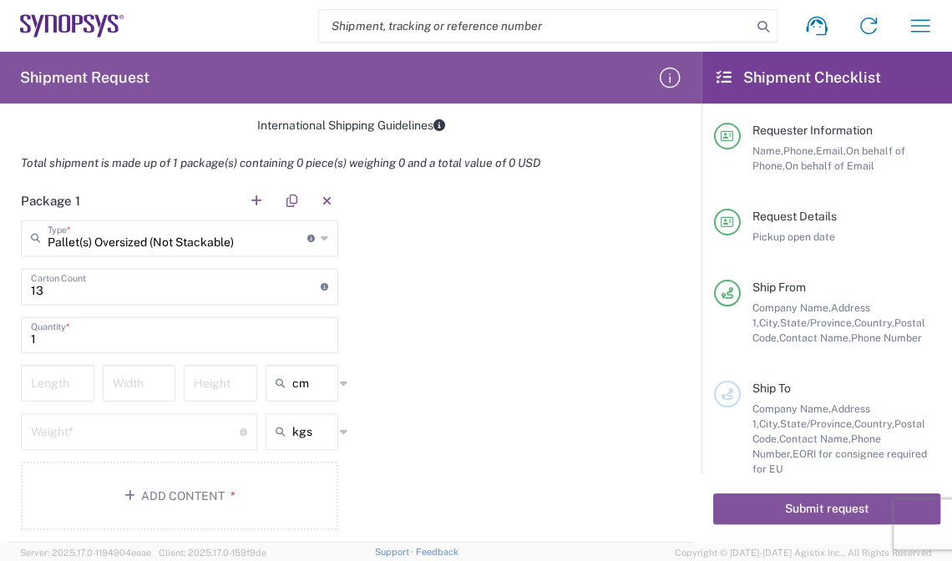
drag, startPoint x: 465, startPoint y: 417, endPoint x: 549, endPoint y: 394, distance: 87.3
click at [466, 417] on div "Package 1 Pallet(s) Oversized (Not Stackable) Type * Material used to package g…" at bounding box center [350, 362] width 685 height 361
click at [73, 382] on input "number" at bounding box center [57, 381] width 53 height 29
type input "130"
type input "122"
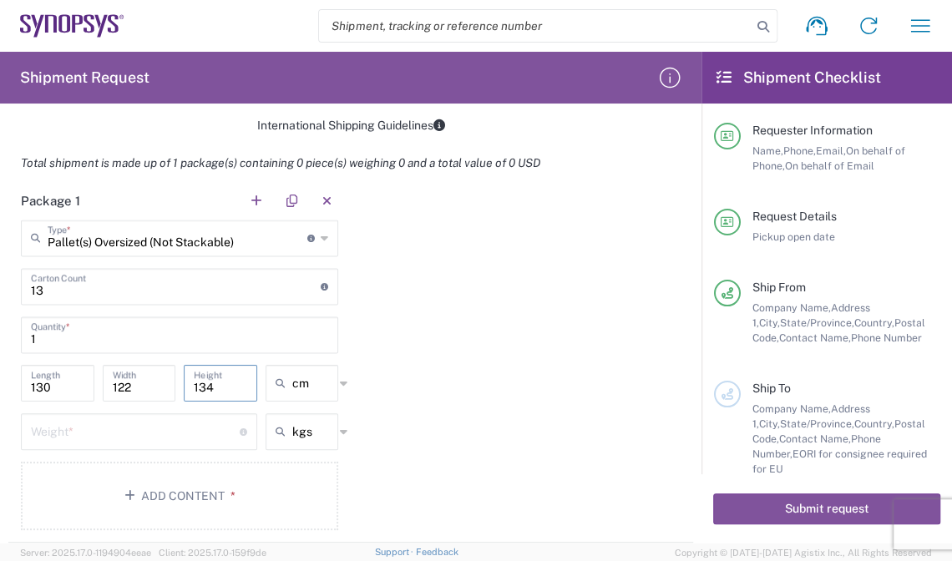
type input "134"
click at [118, 428] on input "number" at bounding box center [135, 430] width 209 height 29
type input "193.90"
click at [371, 443] on div "Package 1 Pallet(s) Oversized (Not Stackable) Type * Material used to package g…" at bounding box center [350, 362] width 685 height 361
click at [271, 476] on button "Add Content *" at bounding box center [179, 496] width 317 height 68
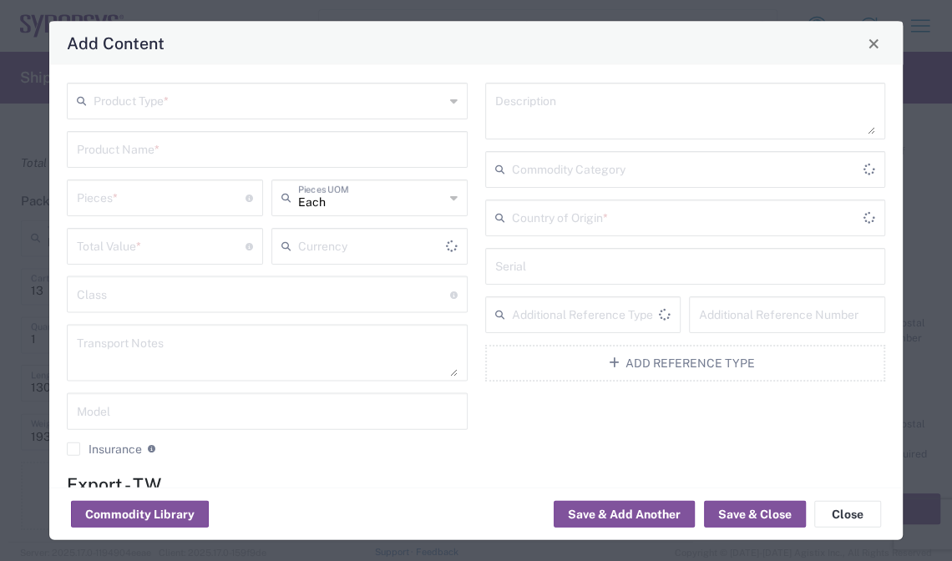
type input "US Dollar"
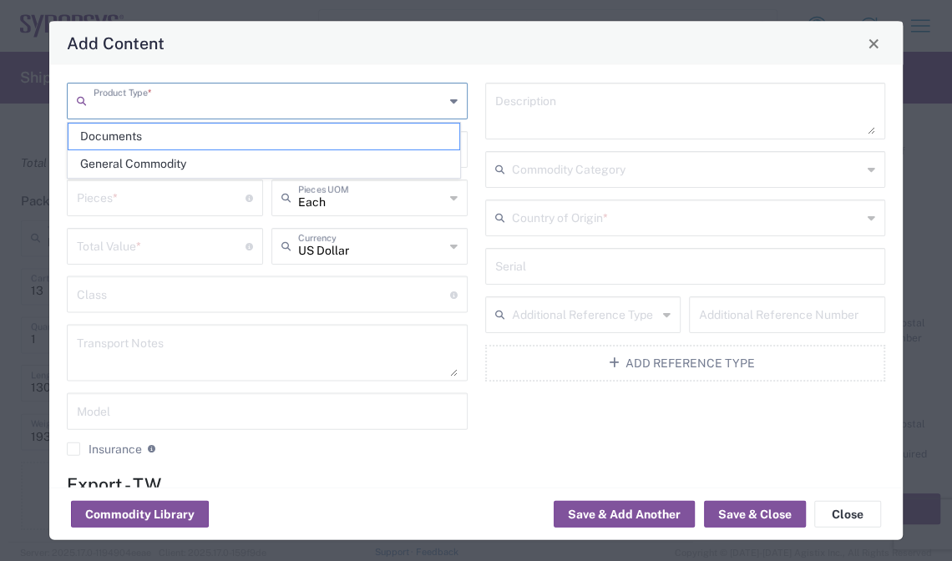
click at [197, 98] on input "text" at bounding box center [269, 99] width 351 height 29
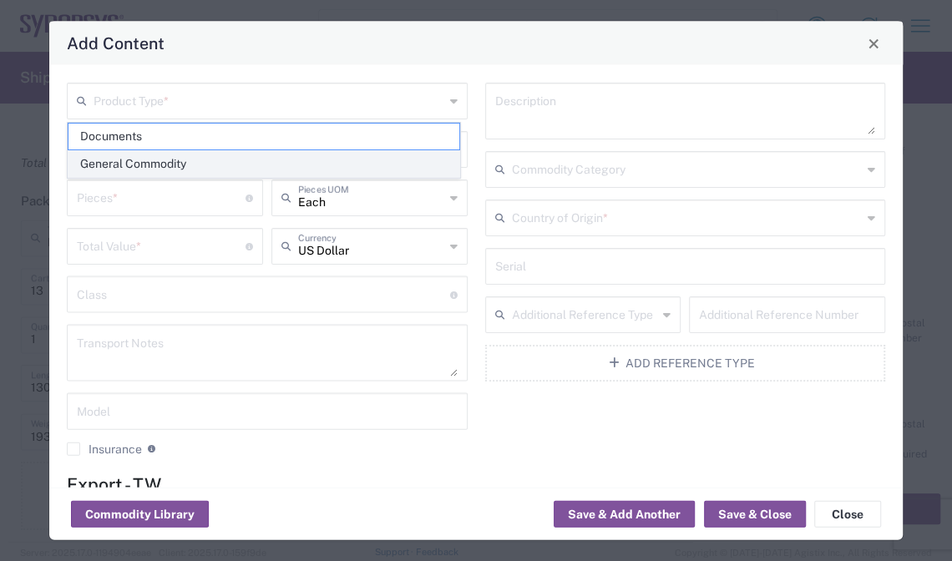
click at [204, 162] on span "General Commodity" at bounding box center [263, 164] width 391 height 26
type input "General Commodity"
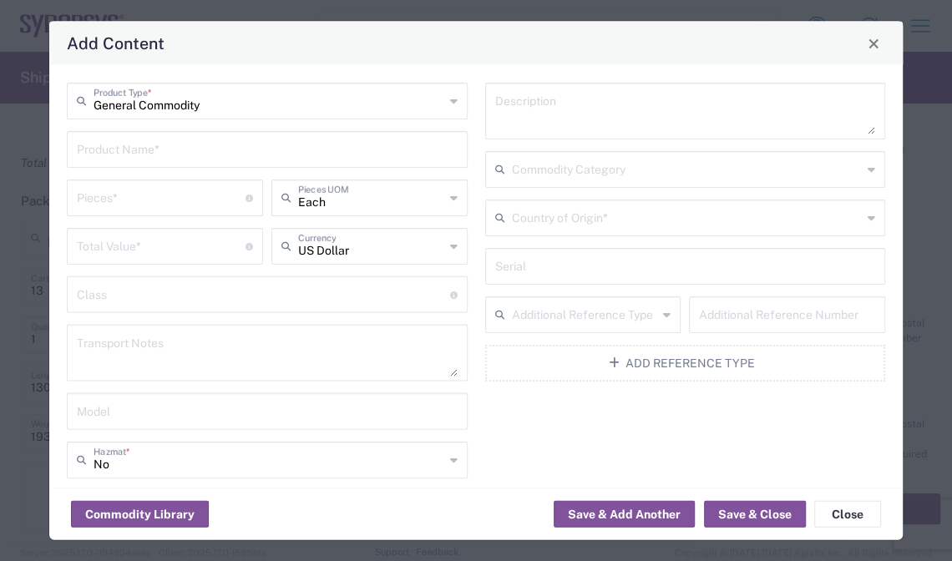
click at [176, 163] on div "Product Name *" at bounding box center [267, 149] width 401 height 37
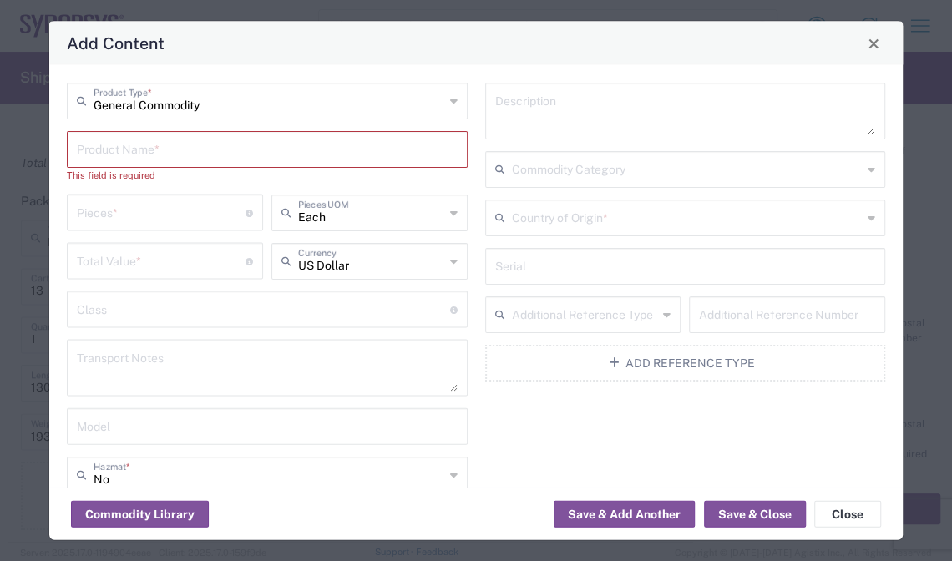
click at [296, 160] on input "text" at bounding box center [267, 148] width 381 height 29
paste input "HAP-SX VP1902(aka B1-SX)1Fspeed grade2M"
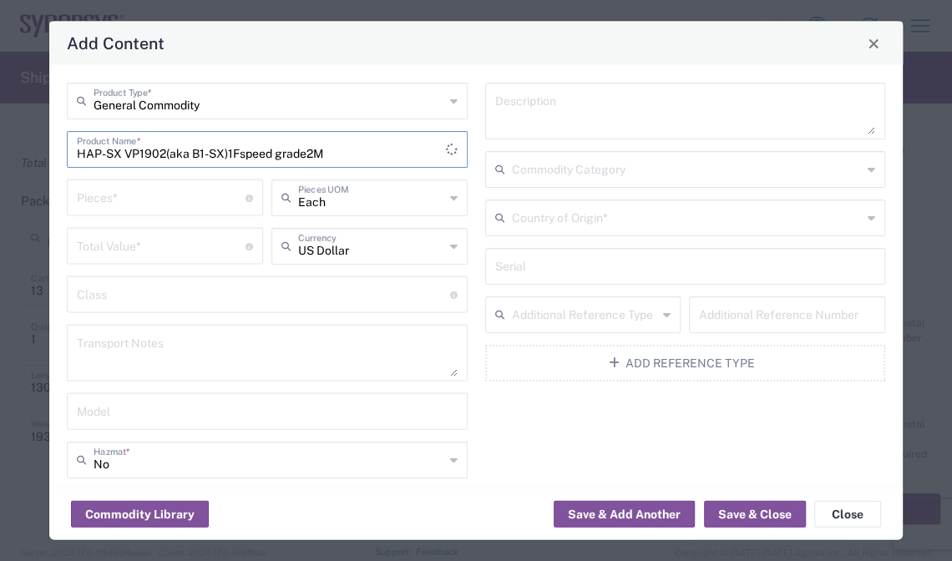
type input "HAP-SX VP1902(aka B1-SX)1Fspeed grade2M"
click at [326, 212] on div "Each Pieces UOM" at bounding box center [369, 198] width 196 height 37
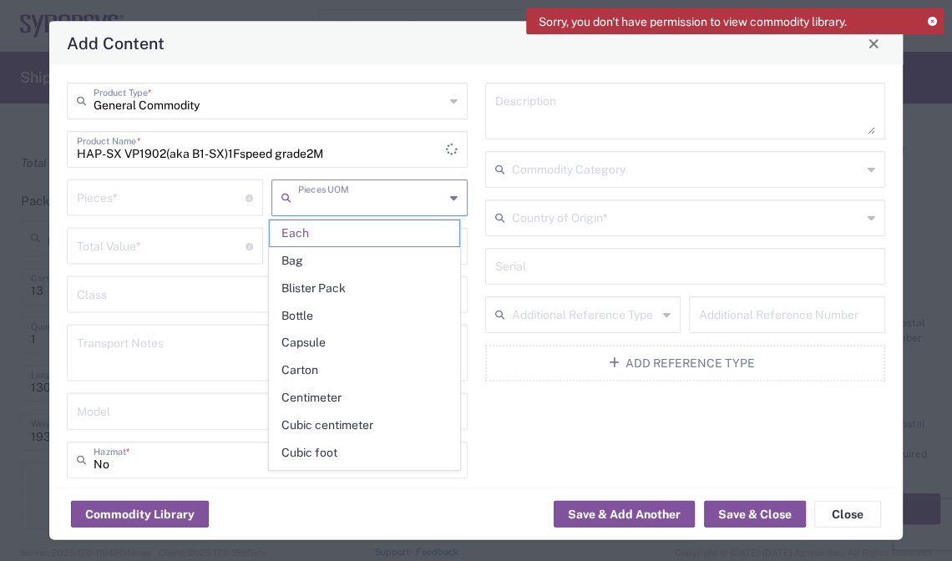
click at [151, 198] on input "number" at bounding box center [161, 196] width 169 height 29
type input "Each"
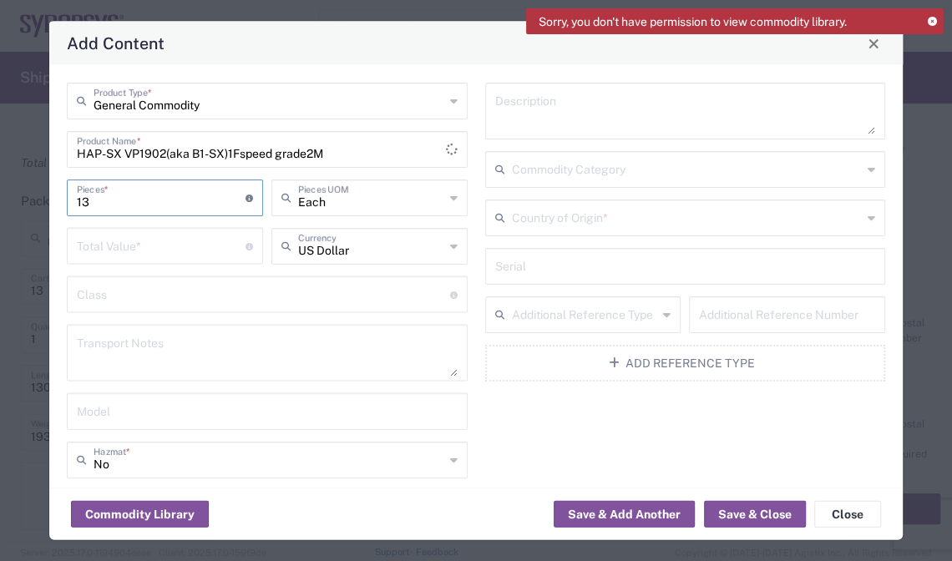
type input "13"
click at [129, 240] on input "number" at bounding box center [161, 244] width 169 height 29
type input "321061"
click at [239, 304] on input "text" at bounding box center [263, 293] width 373 height 29
click at [234, 337] on textarea at bounding box center [267, 353] width 381 height 47
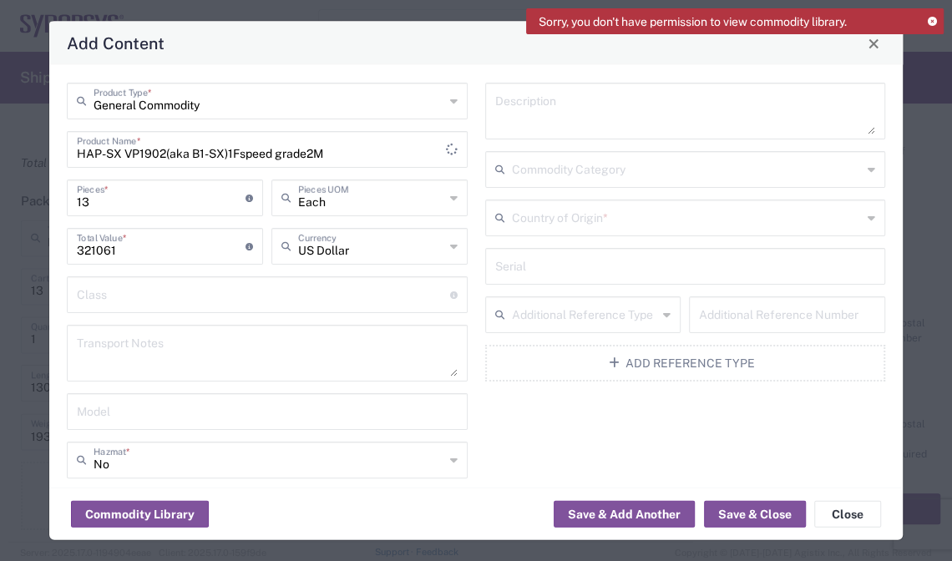
click at [166, 336] on textarea at bounding box center [267, 353] width 381 height 47
paste textarea "The shipment is transported by KWE using air freight due to the large volume of…"
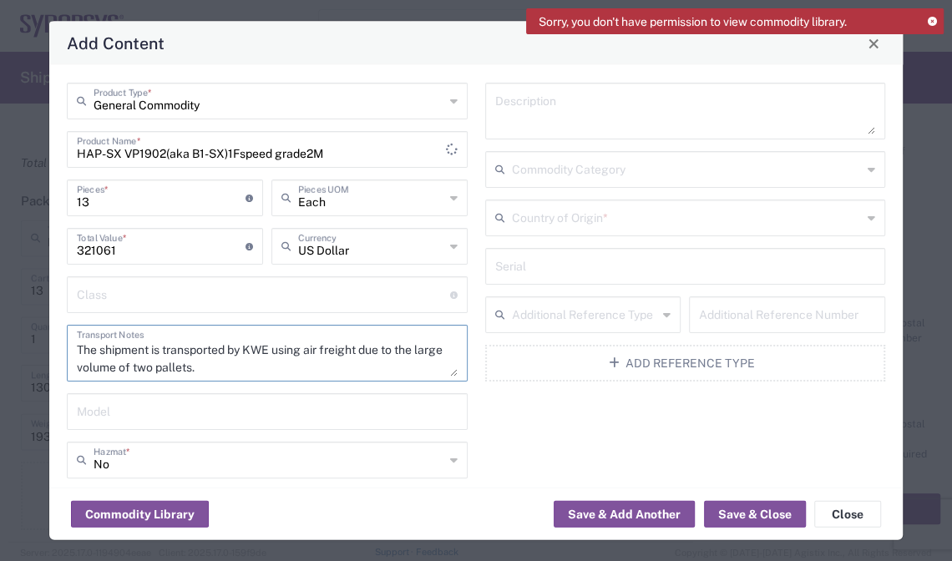
type textarea "The shipment is transported by KWE using air freight due to the large volume of…"
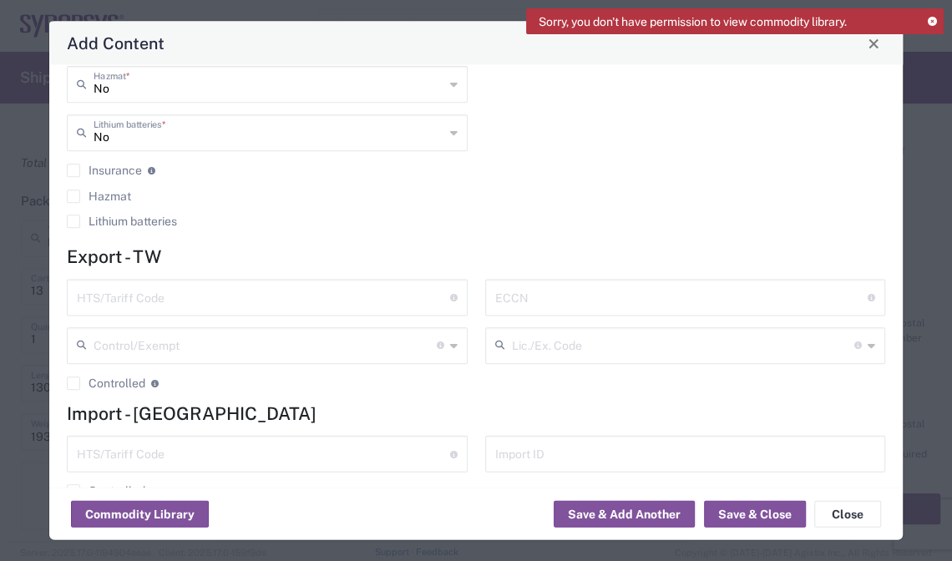
scroll to position [412, 0]
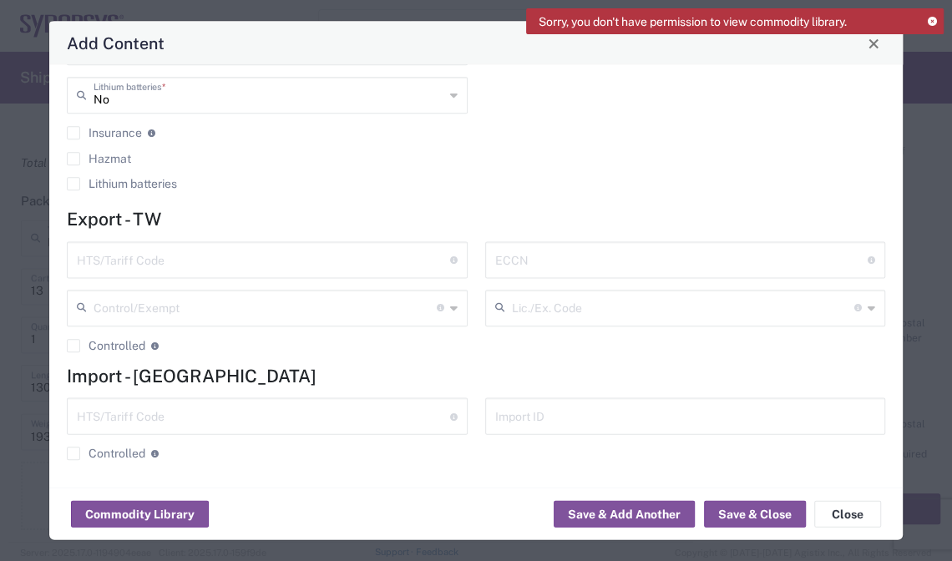
click at [278, 254] on input "text" at bounding box center [263, 258] width 373 height 29
paste input "[PHONE_NUMBER]"
type input "[PHONE_NUMBER]"
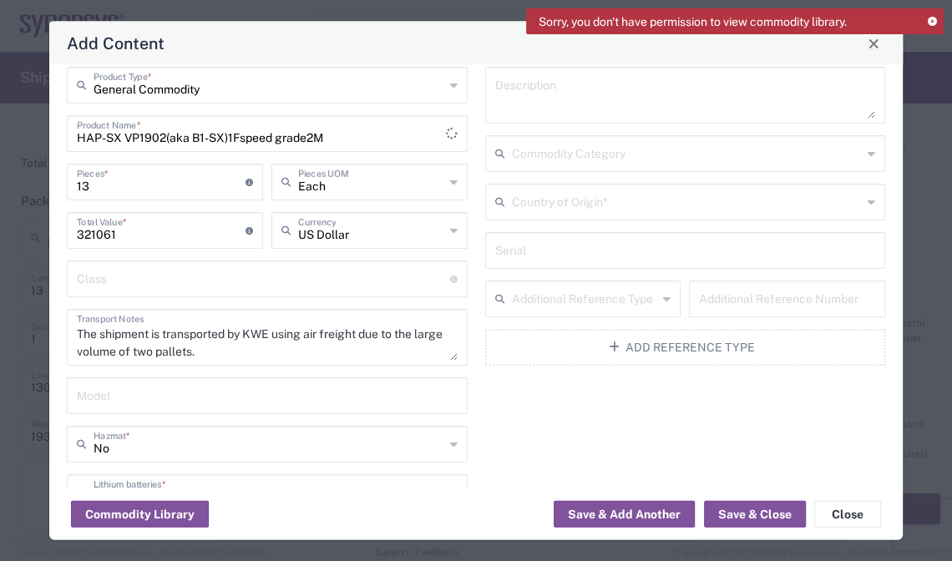
scroll to position [0, 0]
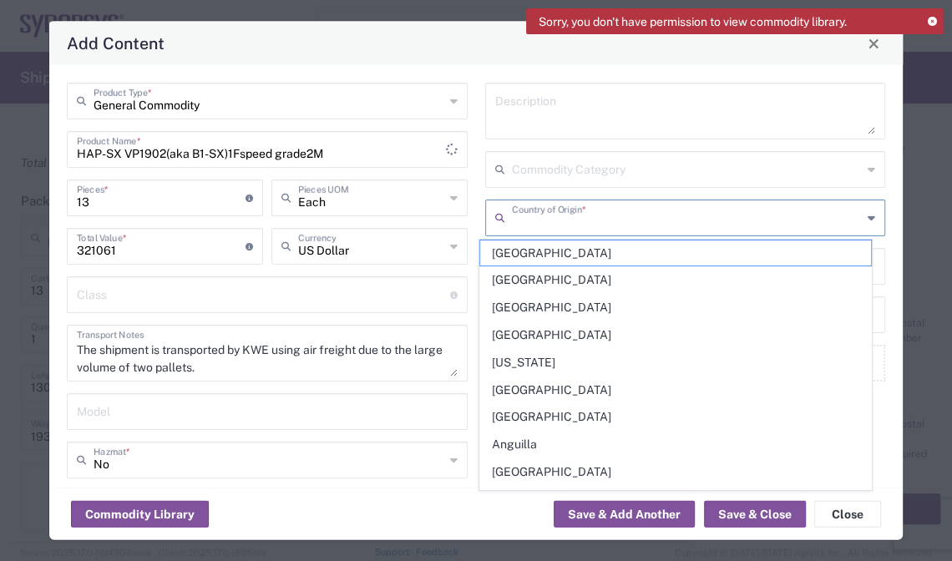
click at [617, 217] on input "text" at bounding box center [687, 216] width 351 height 29
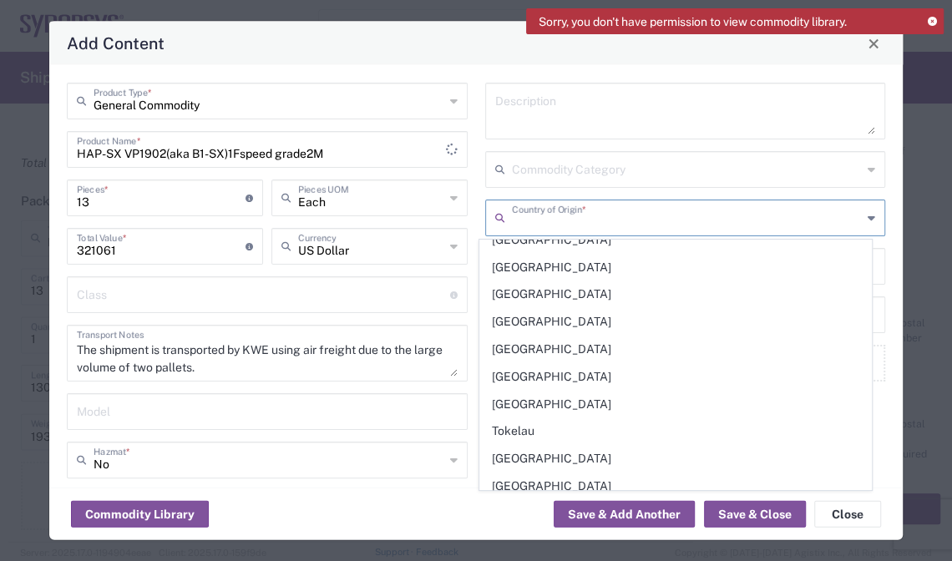
scroll to position [5660, 0]
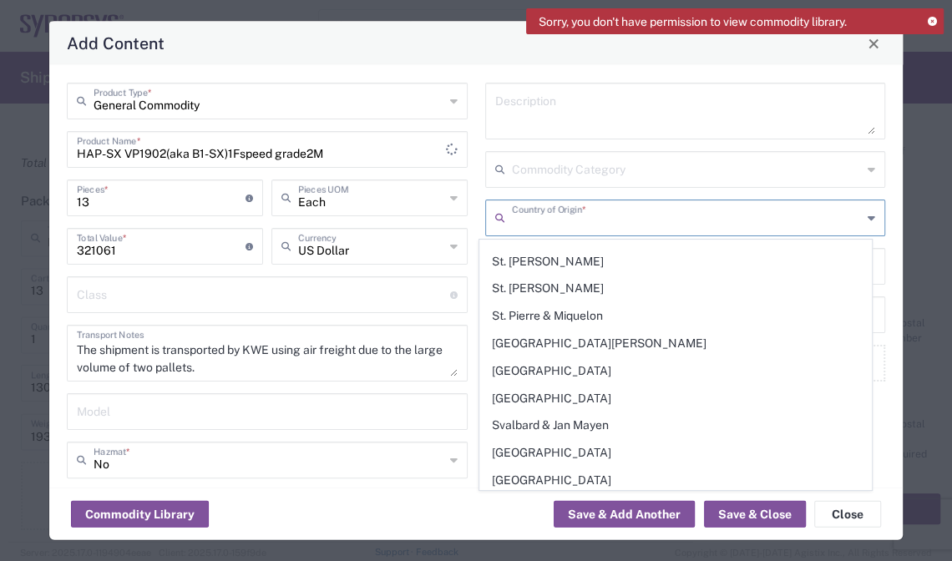
click at [624, 523] on span "[GEOGRAPHIC_DATA]" at bounding box center [675, 536] width 391 height 26
type input "[GEOGRAPHIC_DATA]"
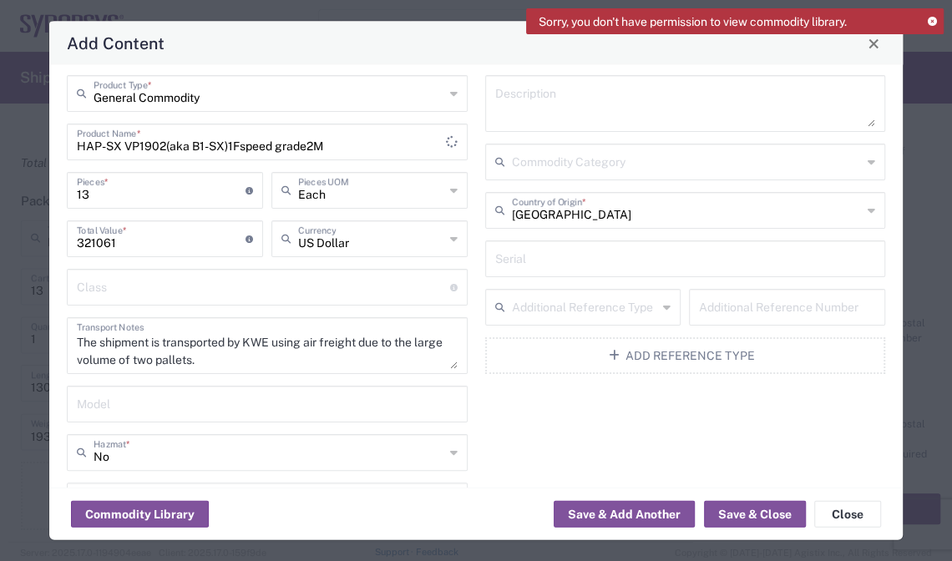
scroll to position [0, 0]
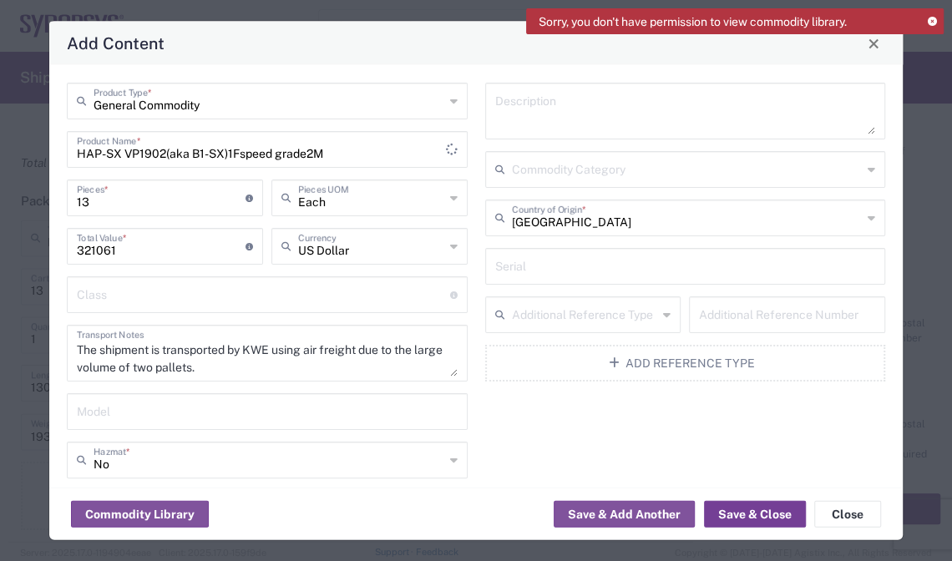
click at [786, 515] on button "Save & Close" at bounding box center [755, 514] width 102 height 27
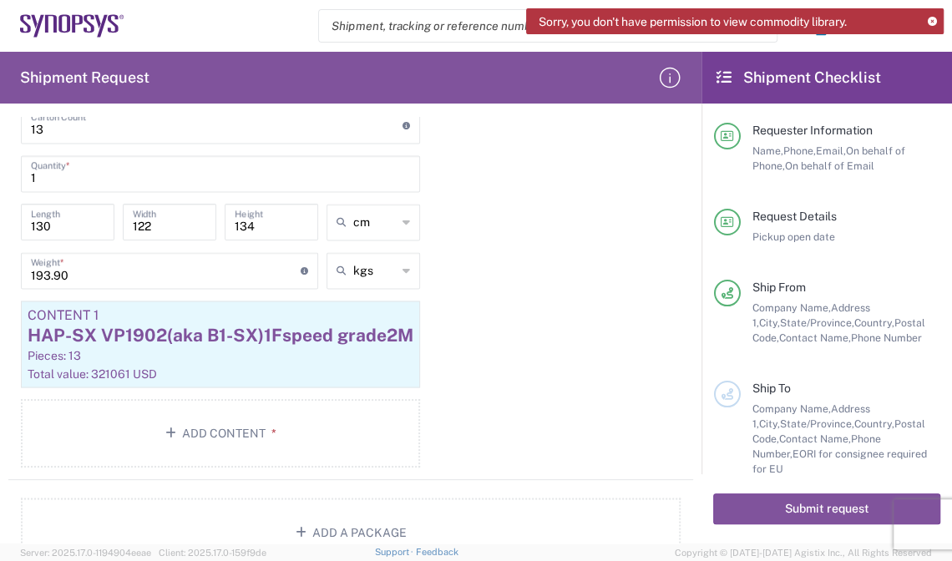
scroll to position [1516, 0]
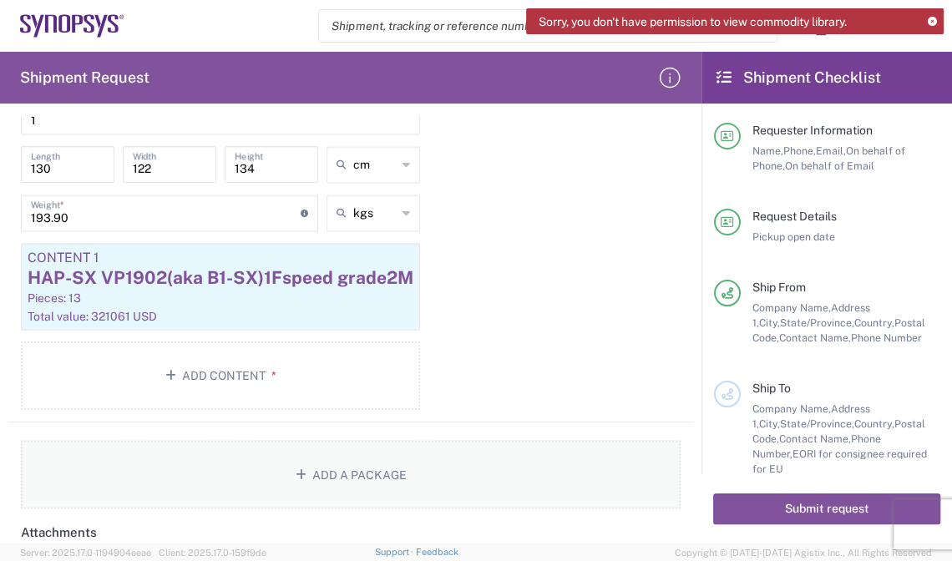
click at [322, 452] on button "Add a Package" at bounding box center [351, 474] width 660 height 68
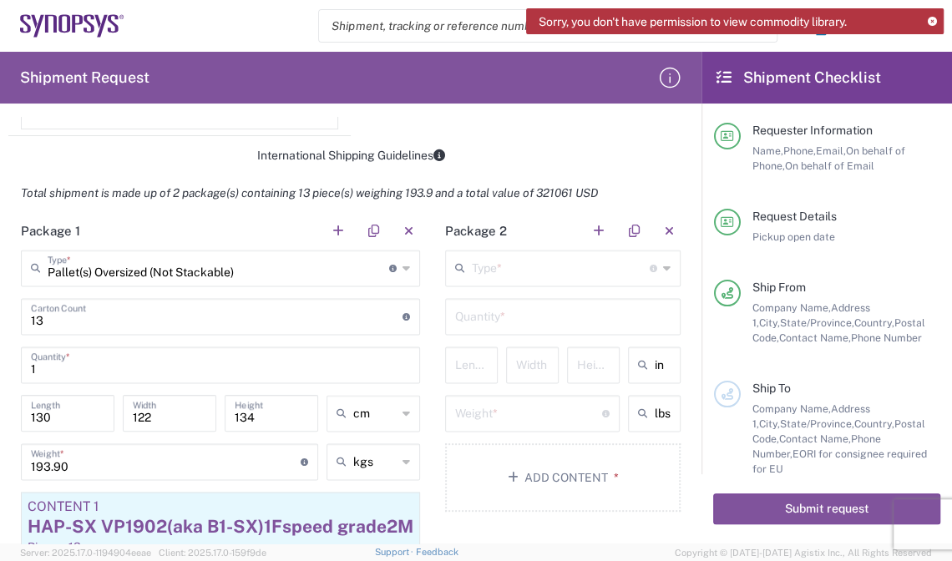
scroll to position [1304, 0]
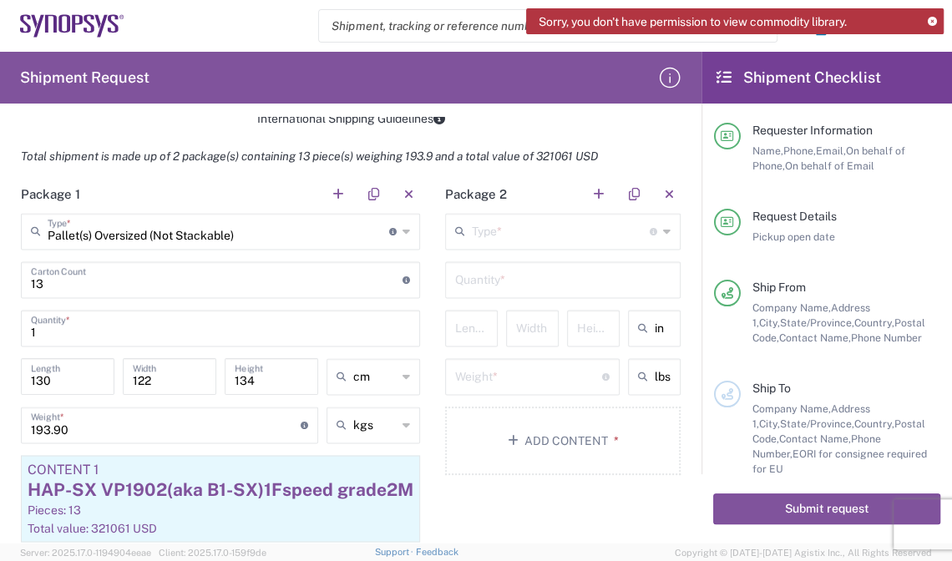
click at [531, 238] on input "text" at bounding box center [561, 229] width 178 height 29
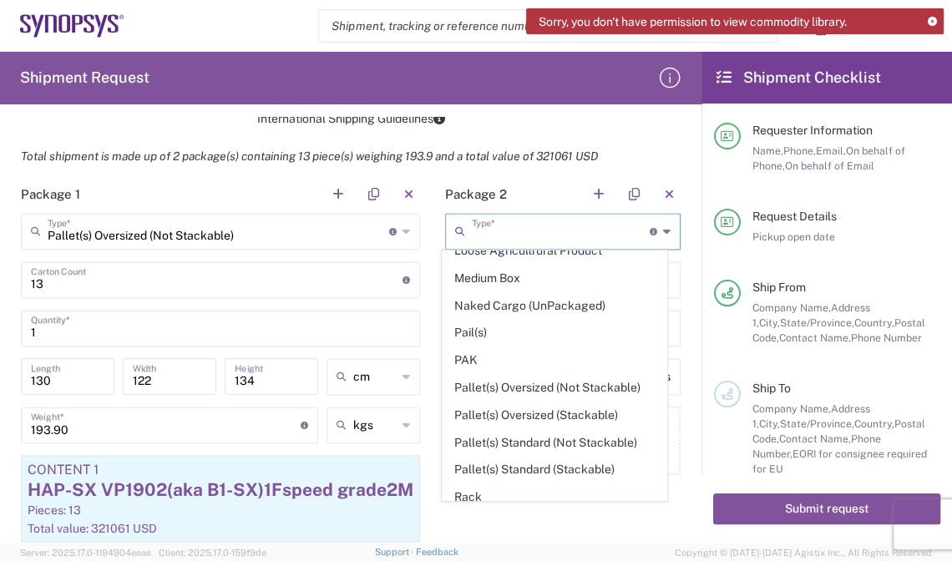
scroll to position [566, 0]
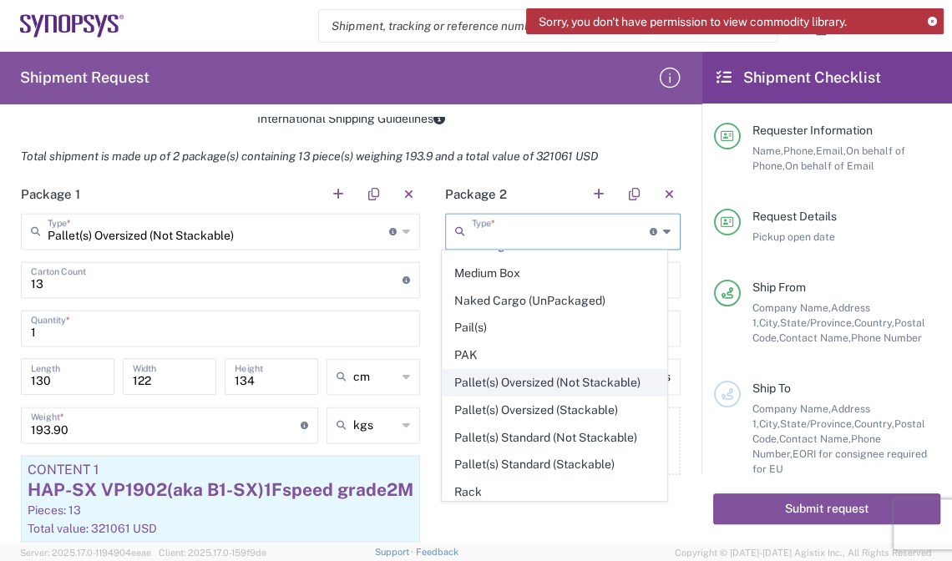
click at [627, 372] on span "Pallet(s) Oversized (Not Stackable)" at bounding box center [554, 383] width 224 height 26
type input "Pallet(s) Oversized (Not Stackable)"
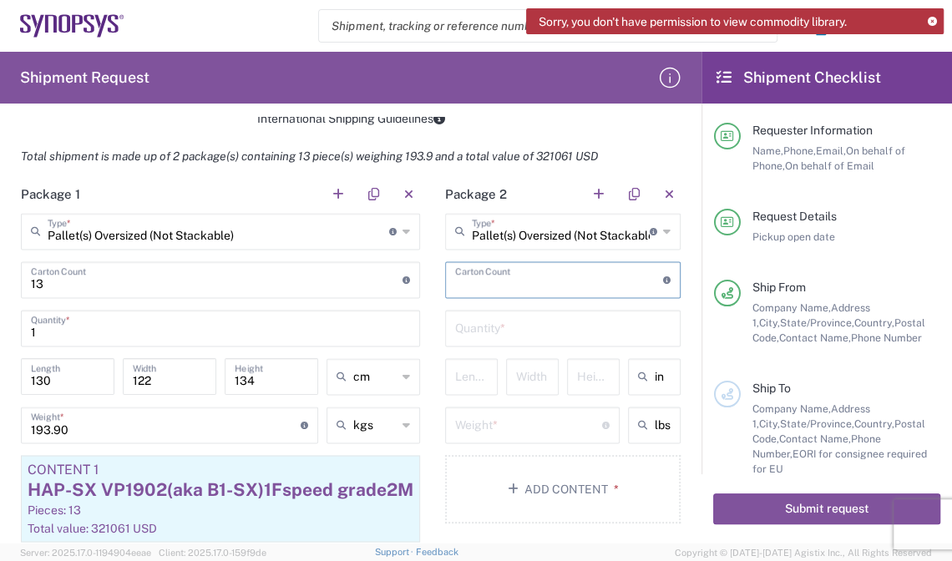
click at [557, 278] on input "number" at bounding box center [559, 278] width 208 height 29
type input "12"
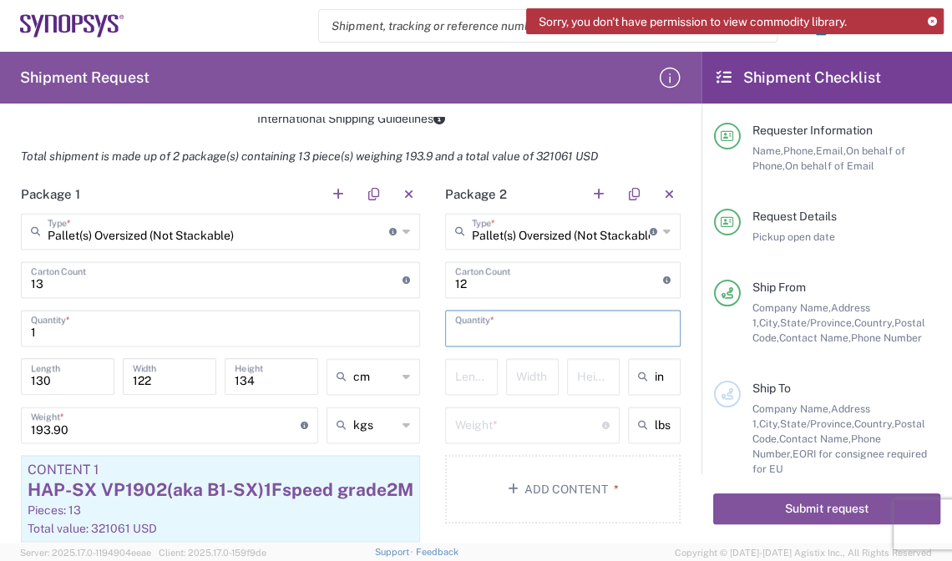
click at [561, 329] on input "text" at bounding box center [562, 326] width 215 height 29
type input "1"
click at [655, 372] on input "text" at bounding box center [676, 376] width 42 height 27
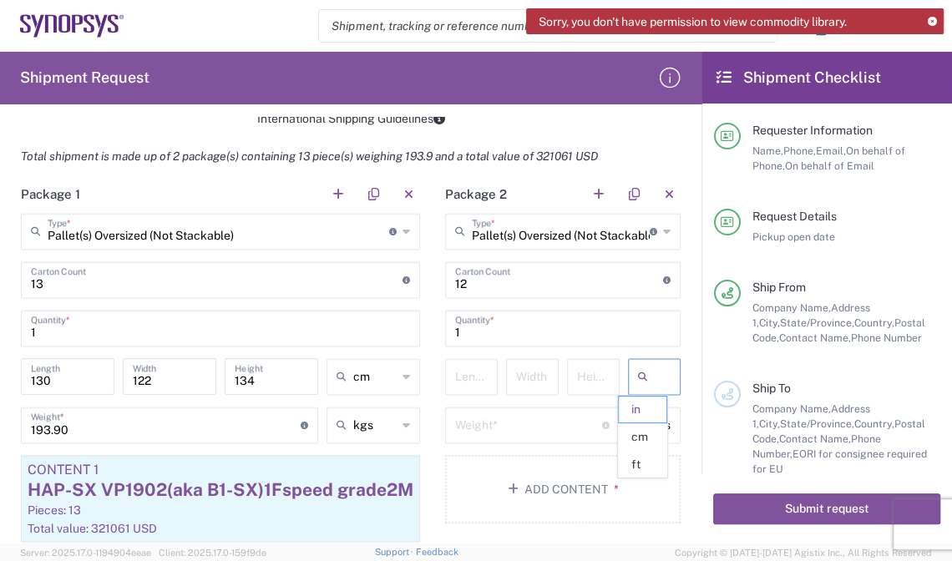
click at [646, 441] on span "cm" at bounding box center [643, 437] width 48 height 26
type input "cm"
click at [655, 421] on input "text" at bounding box center [676, 425] width 42 height 27
click at [642, 474] on span "kgs" at bounding box center [643, 486] width 48 height 26
type input "kgs"
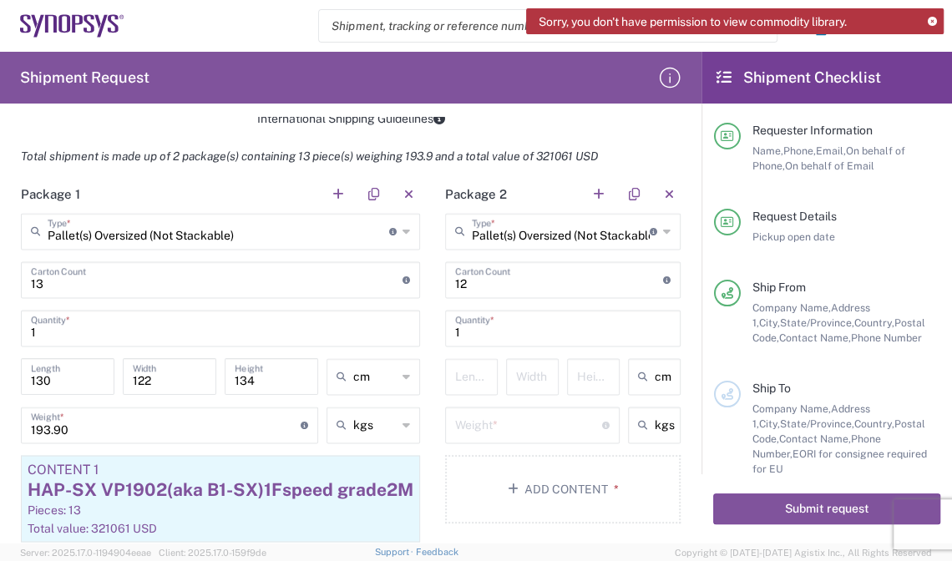
click at [455, 361] on input "number" at bounding box center [476, 375] width 42 height 29
type input "130"
type input "122"
type input "111"
click at [509, 409] on input "number" at bounding box center [528, 423] width 147 height 29
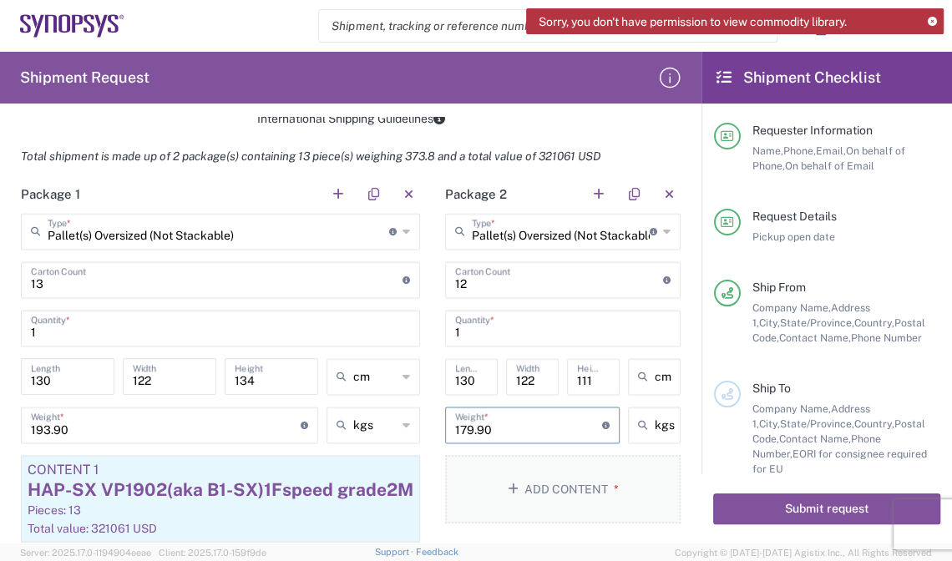
type input "179.90"
click at [514, 512] on button "Add Content *" at bounding box center [562, 489] width 235 height 68
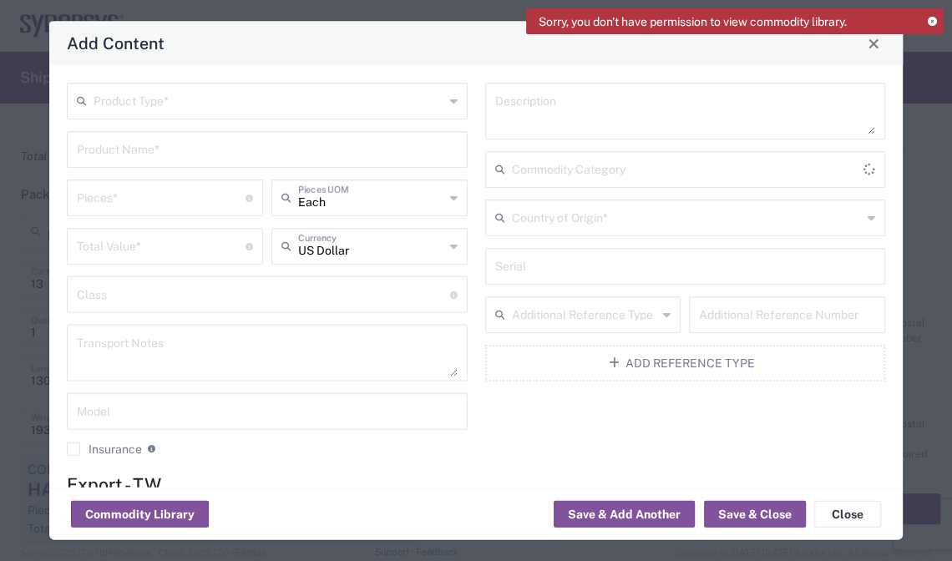
click at [344, 104] on input "text" at bounding box center [269, 99] width 351 height 29
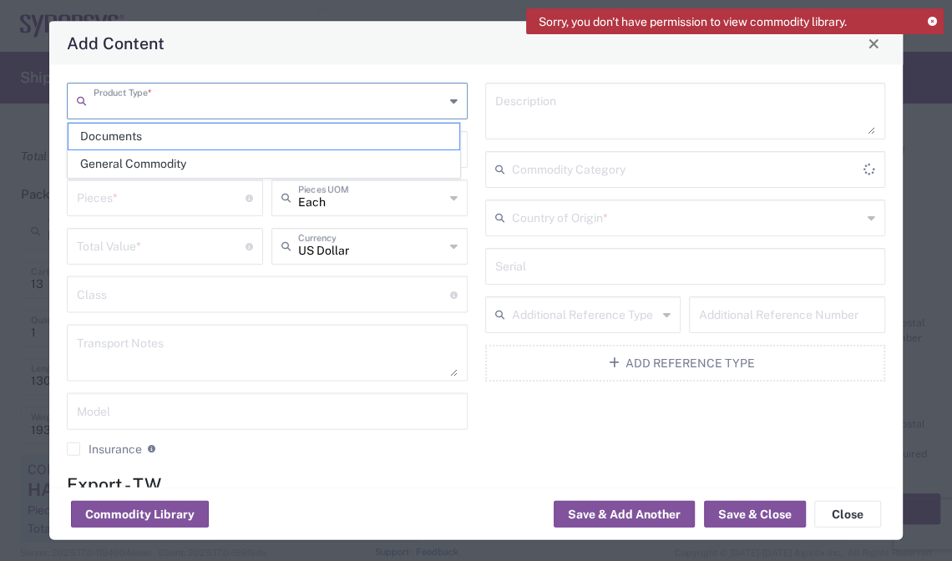
click at [261, 163] on span "General Commodity" at bounding box center [263, 164] width 391 height 26
type input "General Commodity"
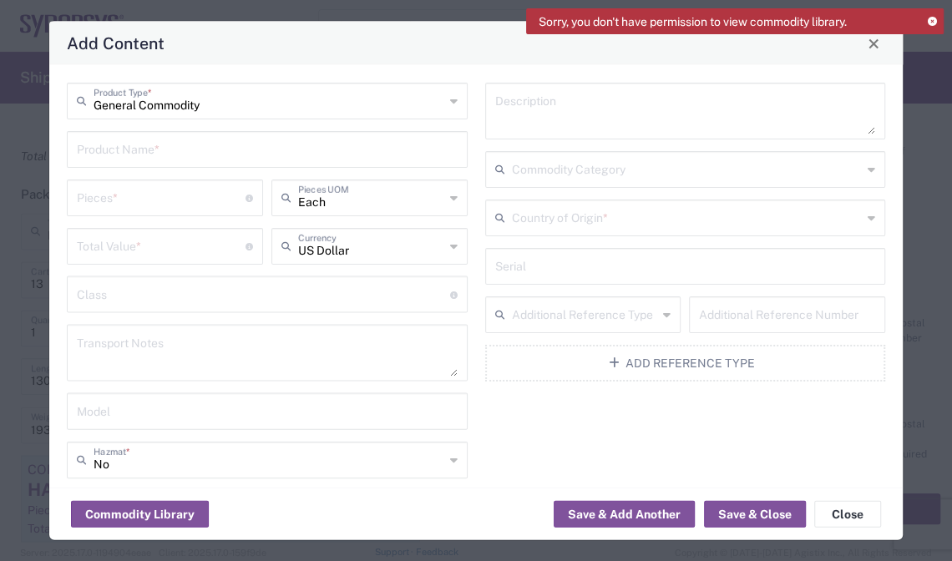
click at [215, 135] on input "text" at bounding box center [267, 148] width 381 height 29
paste input "HAP-SX VP1902(aka B1-SX)1Fspeed grade2M"
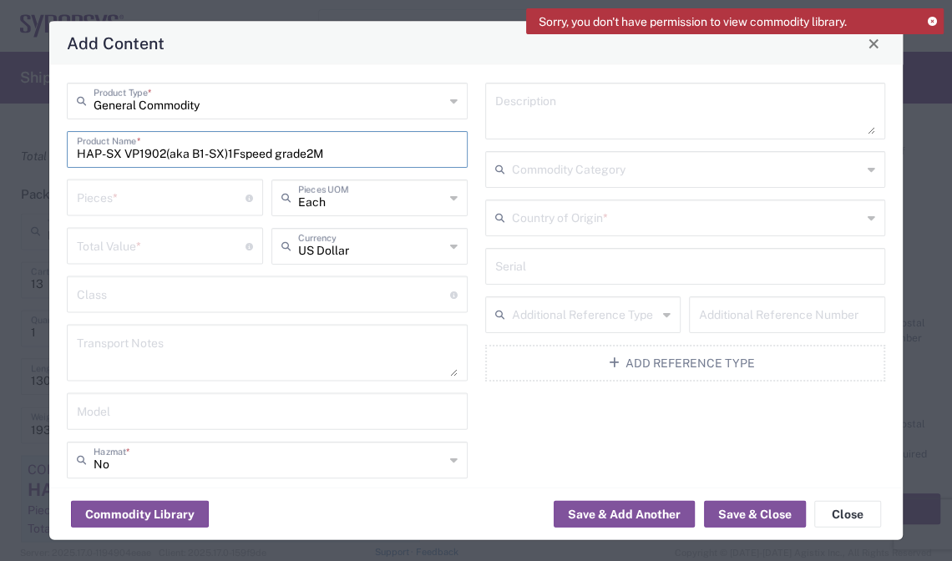
type input "HAP-SX VP1902(aka B1-SX)1Fspeed grade2M"
click at [195, 186] on input "number" at bounding box center [161, 196] width 169 height 29
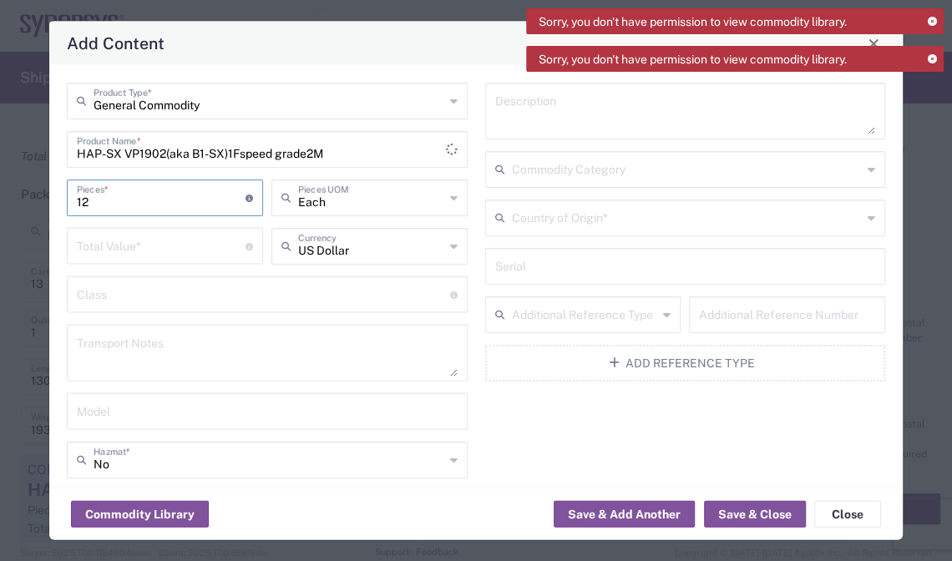
type input "12"
drag, startPoint x: 165, startPoint y: 250, endPoint x: 172, endPoint y: 238, distance: 13.5
click at [165, 250] on input "number" at bounding box center [161, 244] width 169 height 29
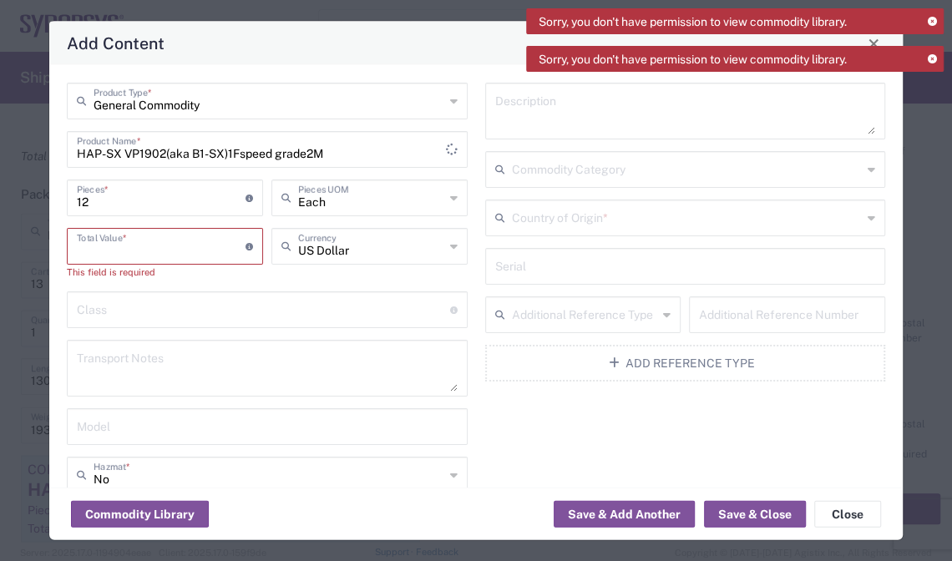
click at [188, 251] on input "number" at bounding box center [161, 244] width 169 height 29
type input "1"
type input "296364"
click at [236, 302] on input "text" at bounding box center [263, 293] width 373 height 29
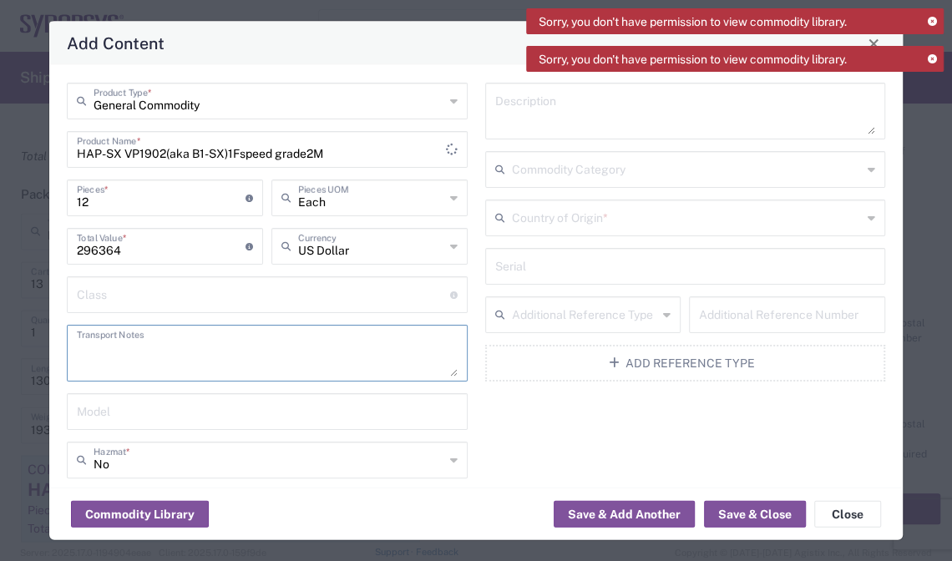
click at [224, 368] on textarea at bounding box center [267, 353] width 381 height 47
click at [255, 362] on textarea at bounding box center [267, 353] width 381 height 47
paste textarea "The shipment is transported by KWE using air freight due to the large volume of…"
type textarea "The shipment is transported by KWE using air freight due to the large volume of…"
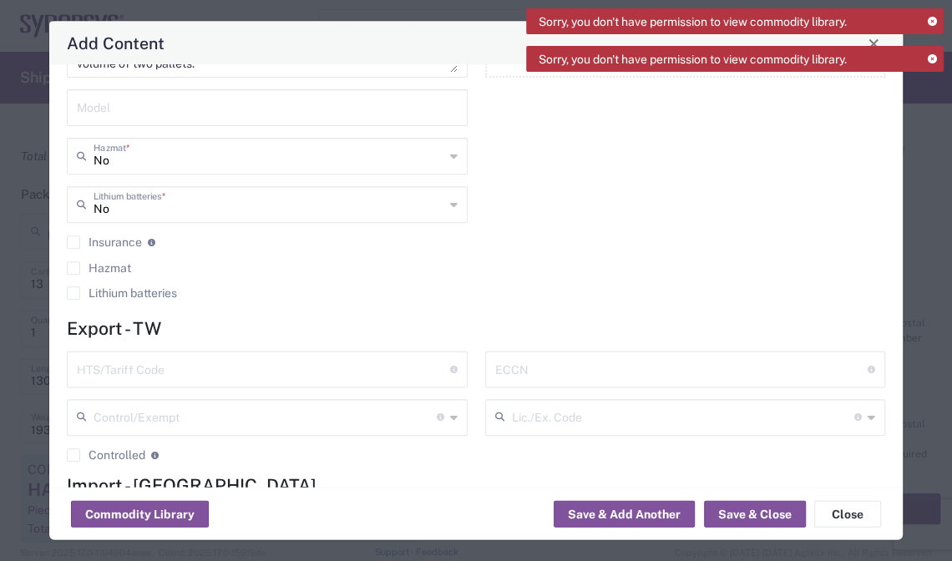
scroll to position [334, 0]
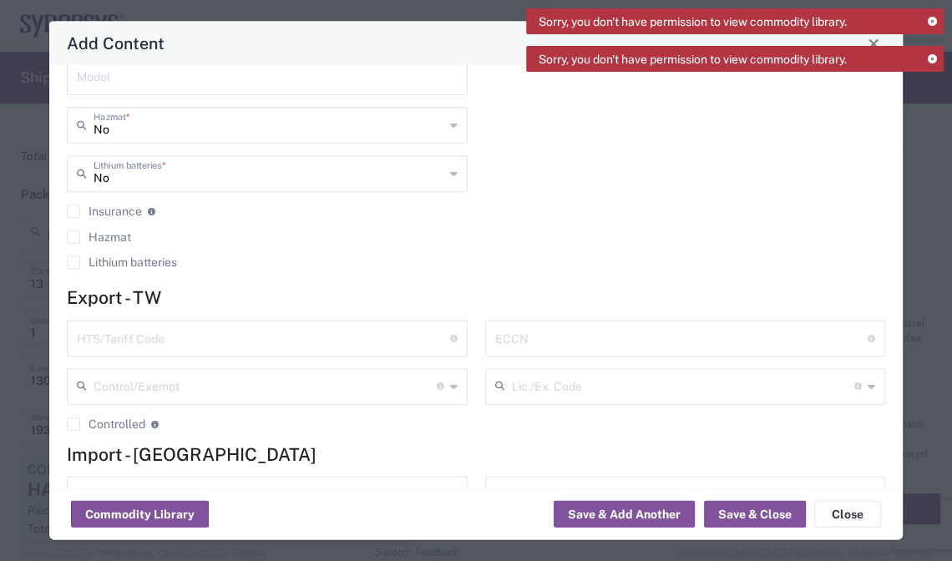
click at [183, 337] on input "text" at bounding box center [263, 336] width 373 height 29
paste input "[PHONE_NUMBER]"
type input "[PHONE_NUMBER]"
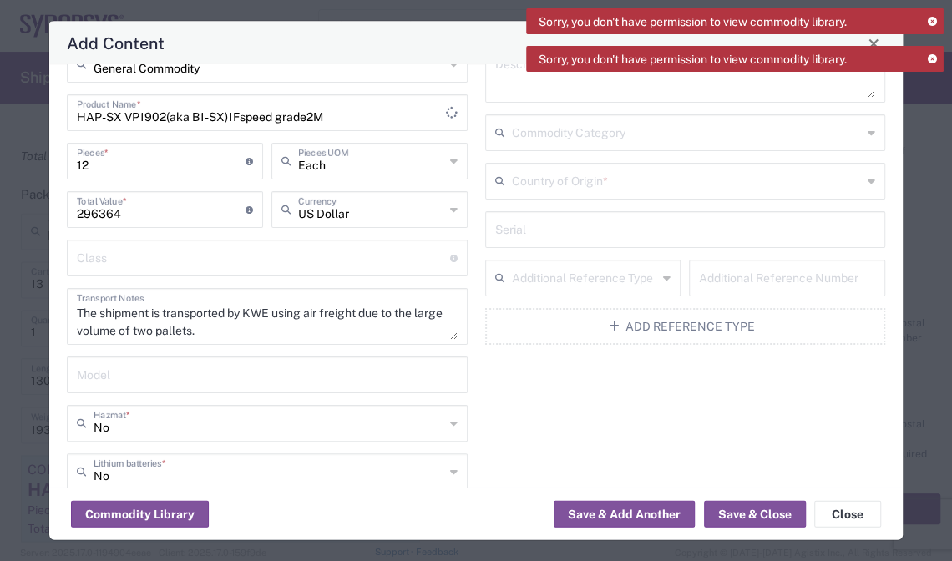
scroll to position [0, 0]
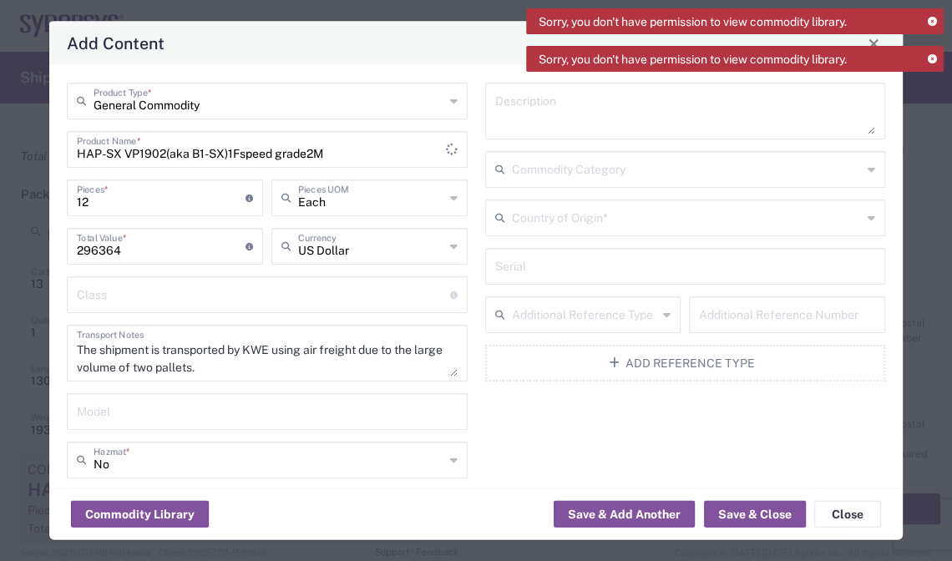
click at [656, 229] on input "text" at bounding box center [687, 216] width 351 height 29
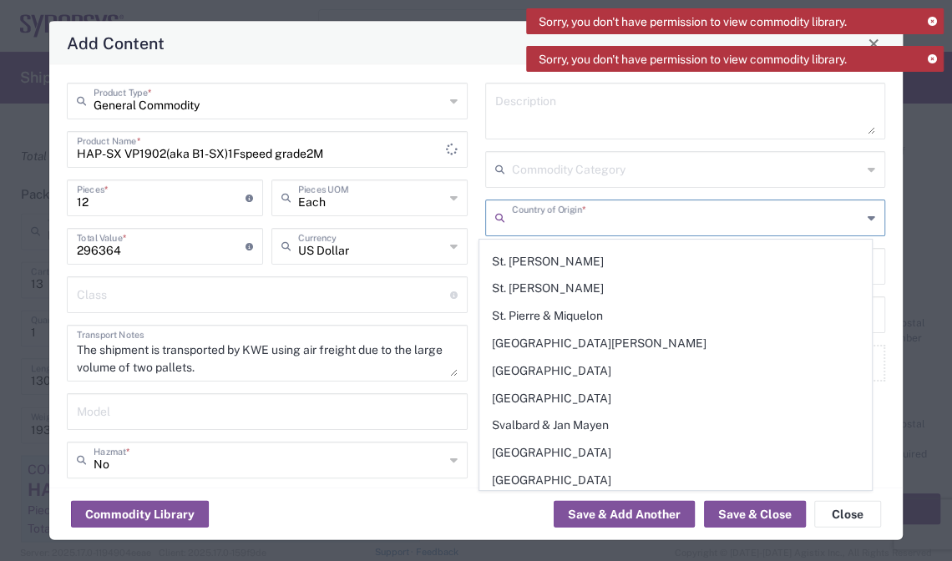
scroll to position [5698, 0]
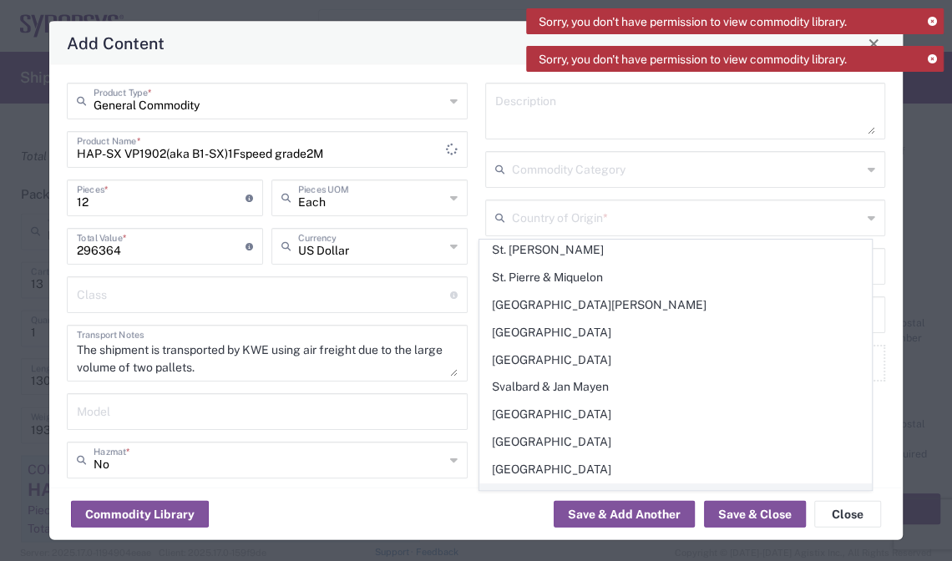
click at [595, 484] on span "[GEOGRAPHIC_DATA]" at bounding box center [675, 497] width 391 height 26
type input "[GEOGRAPHIC_DATA]"
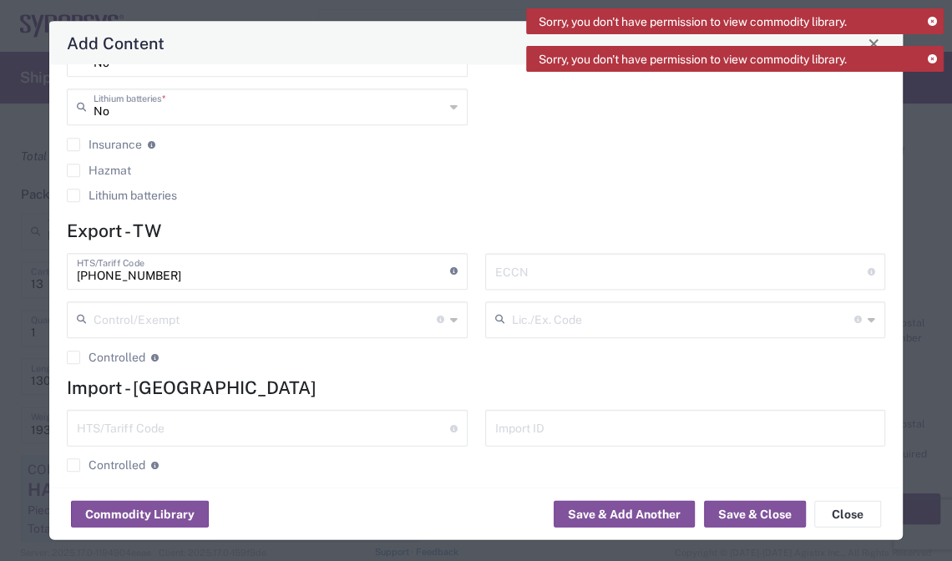
scroll to position [412, 0]
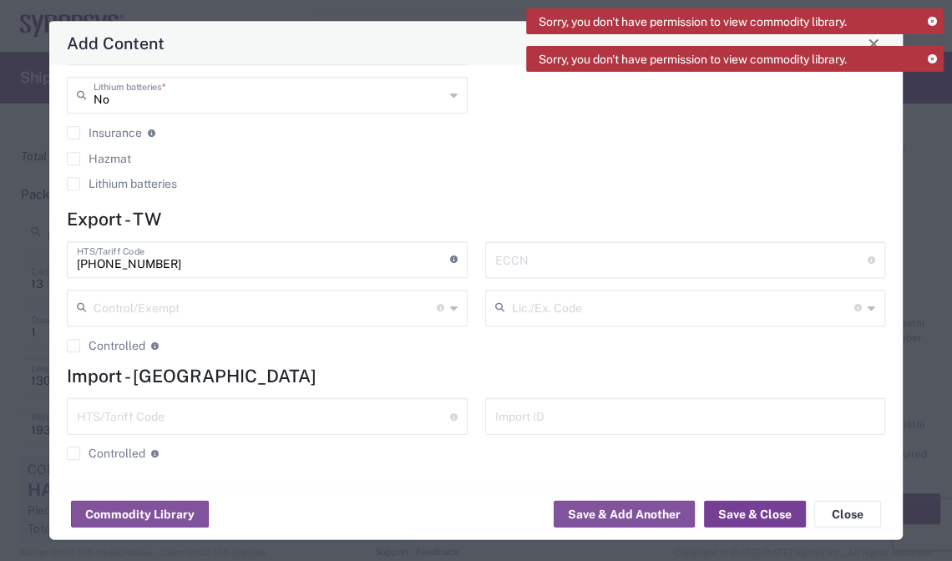
click at [781, 505] on button "Save & Close" at bounding box center [755, 514] width 102 height 27
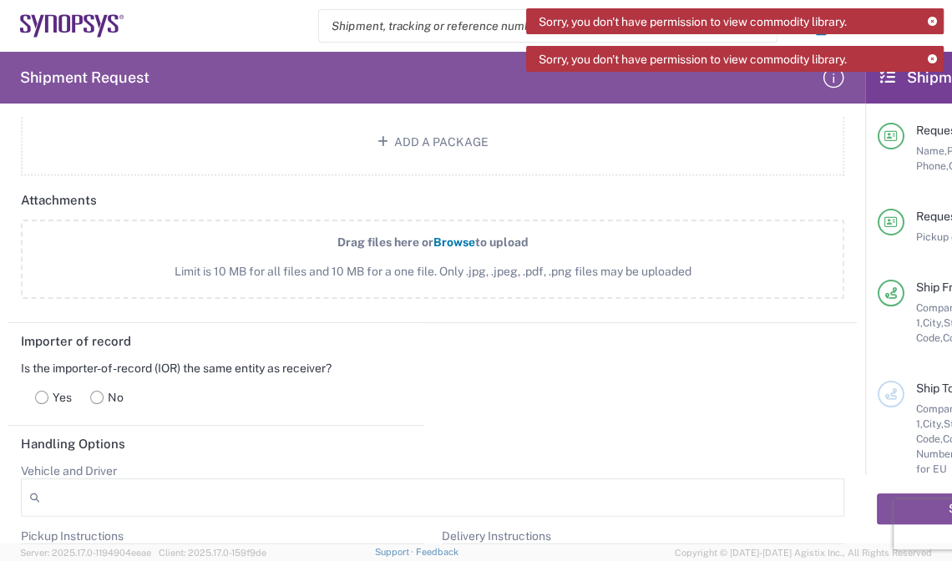
scroll to position [1853, 0]
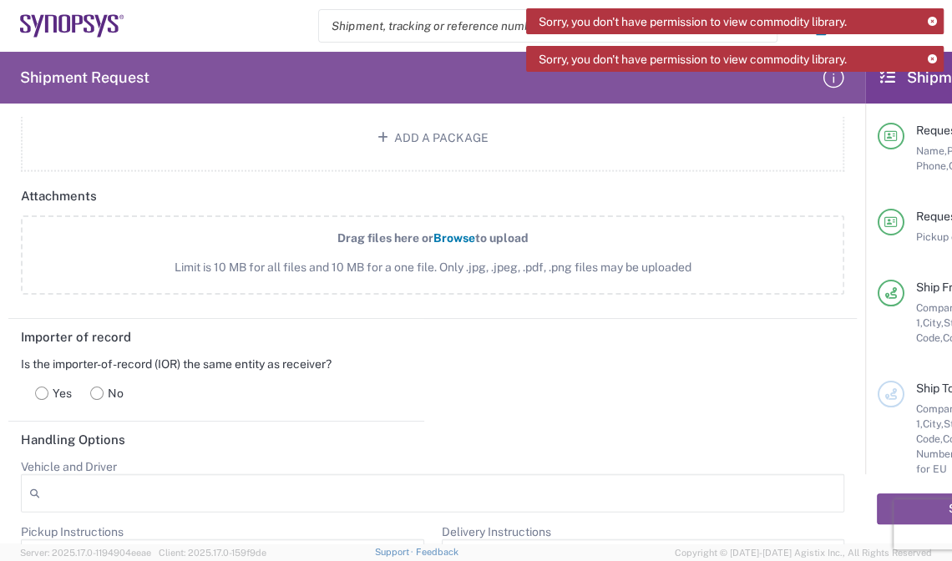
click at [513, 231] on span "to upload" at bounding box center [501, 237] width 53 height 13
click at [0, 0] on input "Drag files here or Browse to upload Limit is 10 MB for all files and 10 MB for …" at bounding box center [0, 0] width 0 height 0
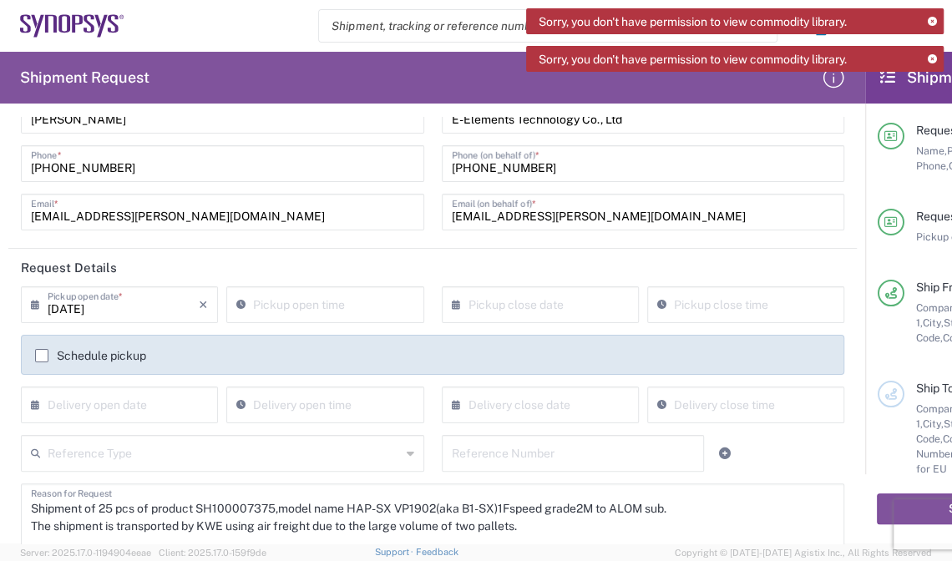
scroll to position [0, 0]
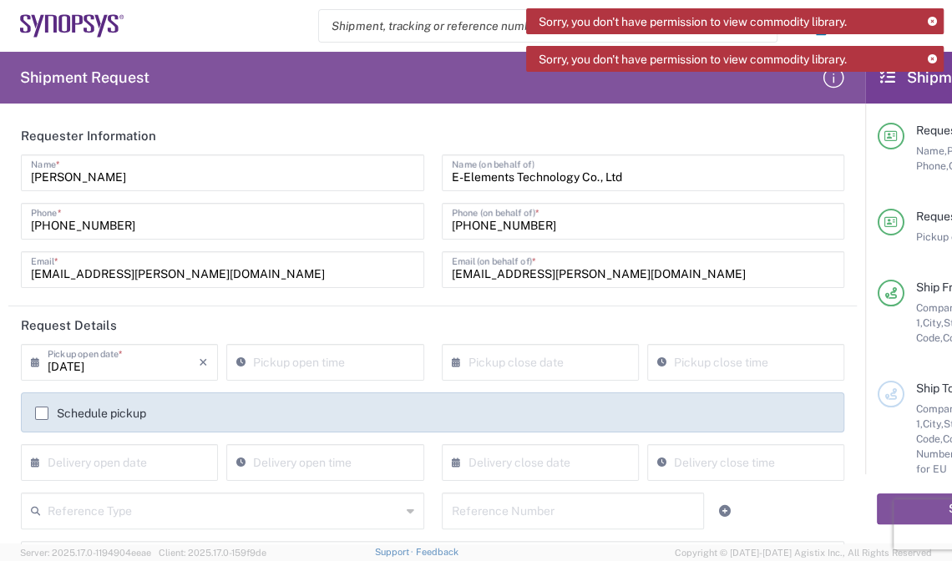
click at [155, 367] on input "[DATE]" at bounding box center [123, 360] width 151 height 29
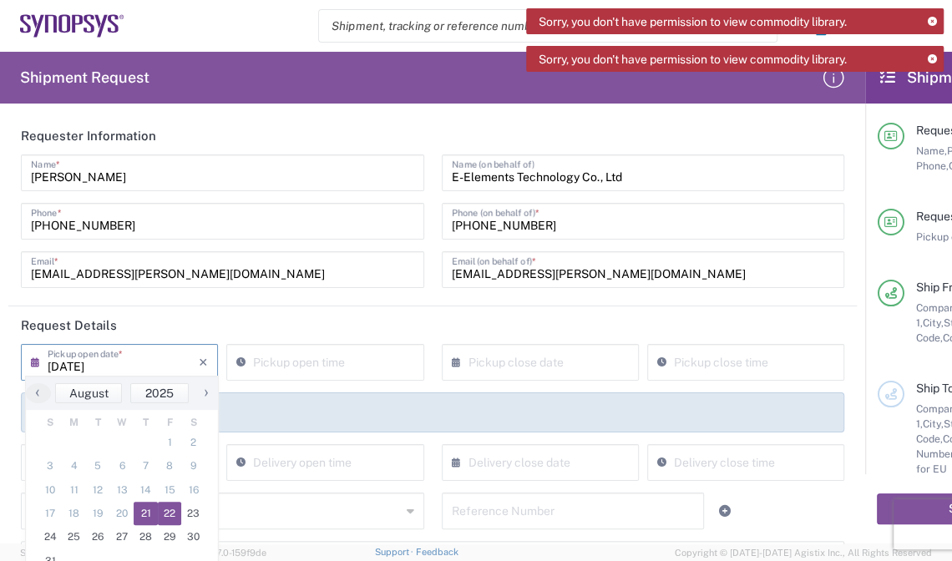
click at [172, 509] on span "22" at bounding box center [170, 513] width 24 height 23
type input "[DATE]"
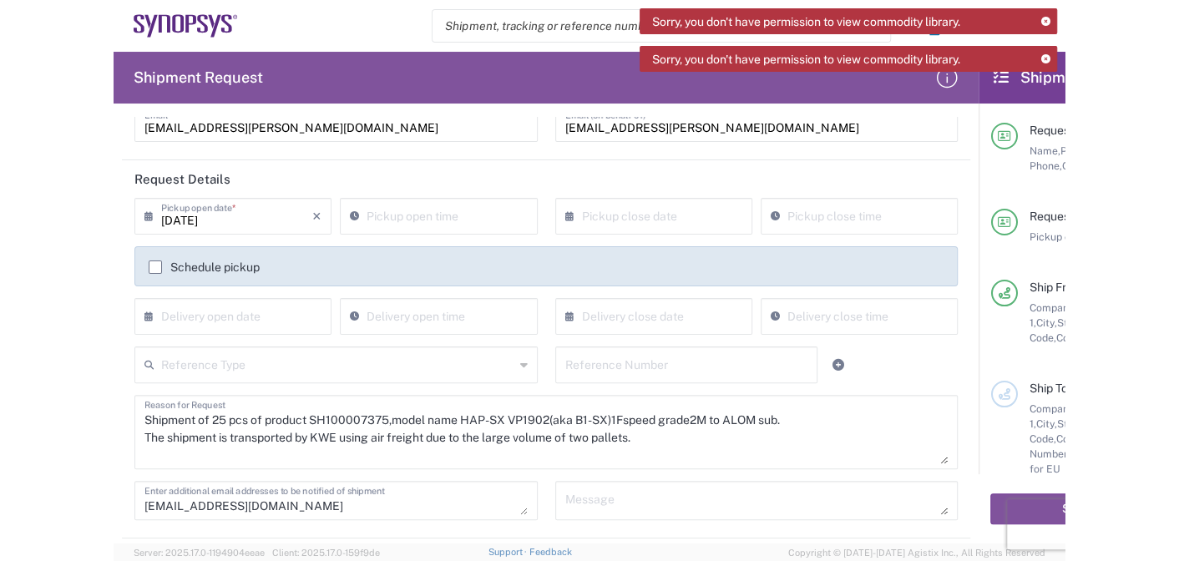
scroll to position [18, 0]
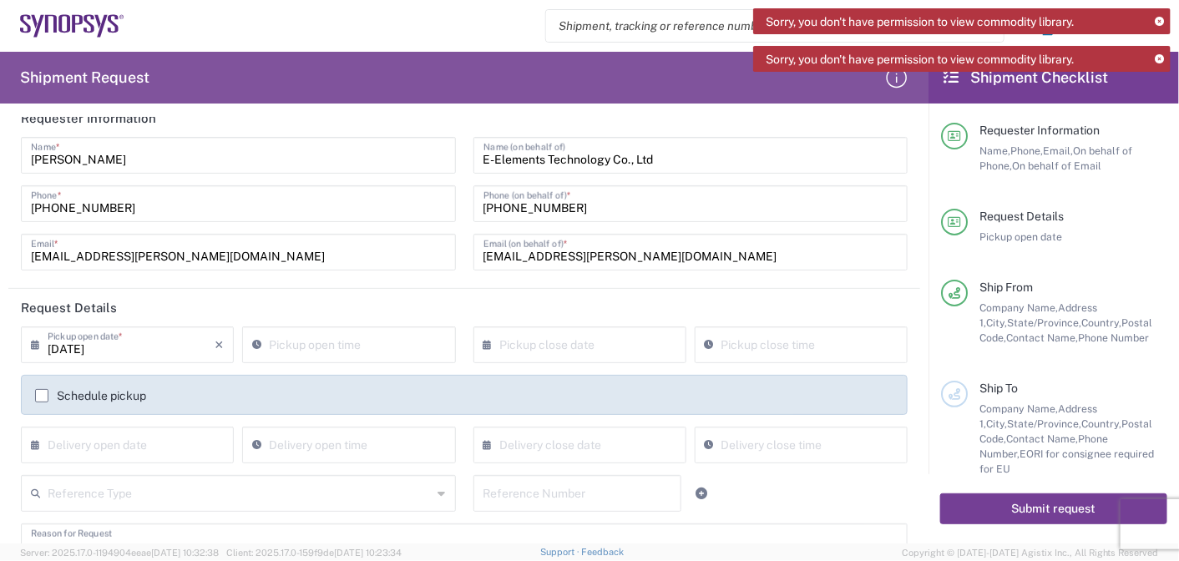
click at [1014, 503] on button "Submit request" at bounding box center [1053, 508] width 227 height 31
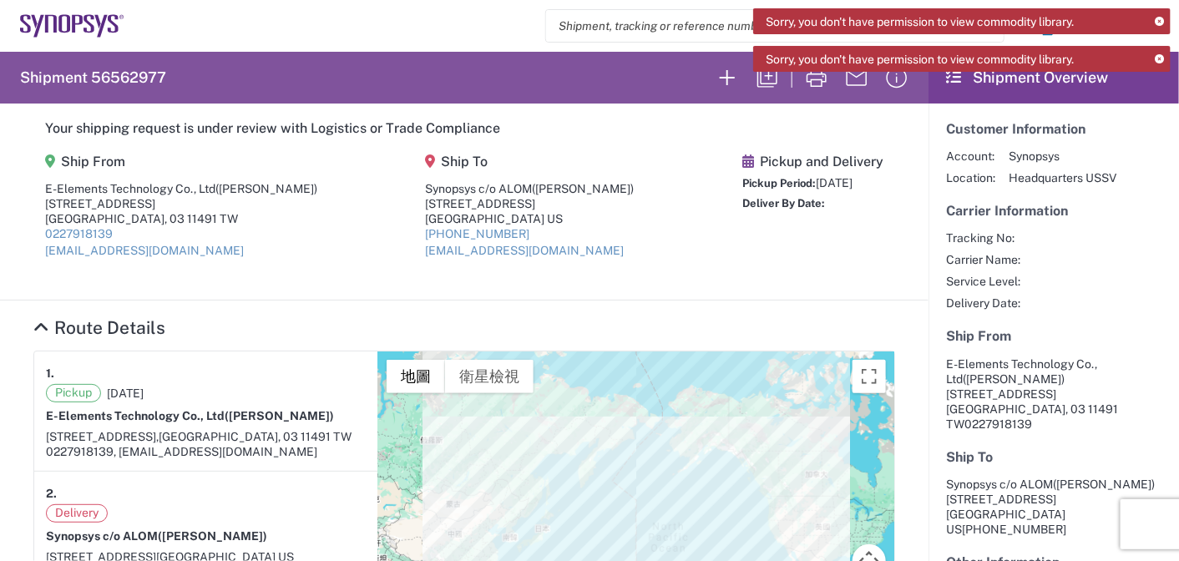
click at [1159, 18] on icon at bounding box center [1159, 22] width 9 height 9
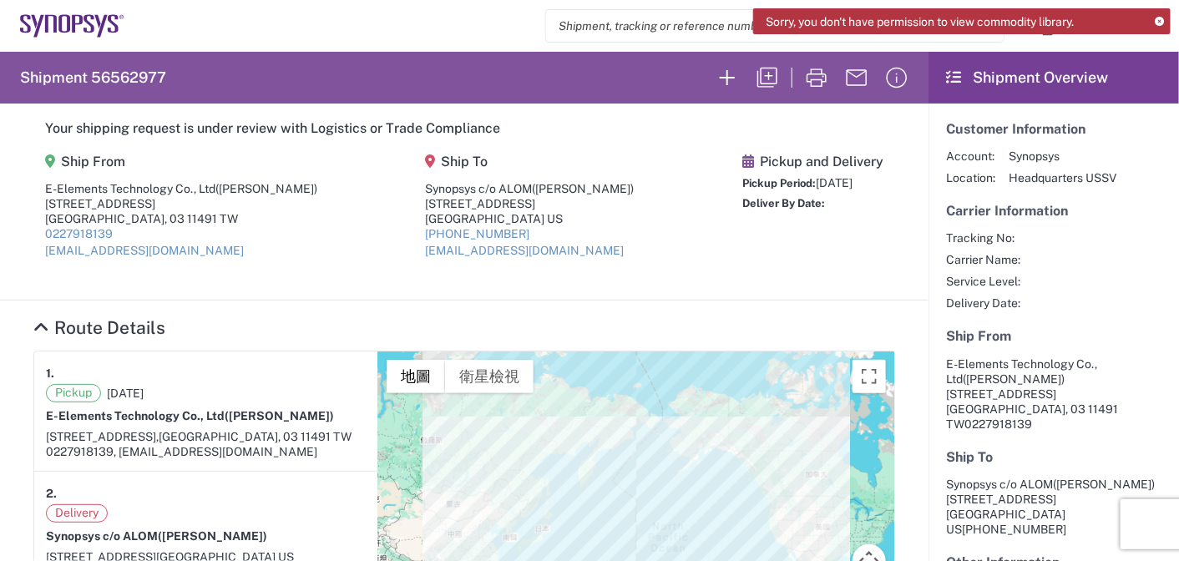
click at [1155, 25] on icon at bounding box center [1159, 22] width 9 height 9
